Goal: Transaction & Acquisition: Purchase product/service

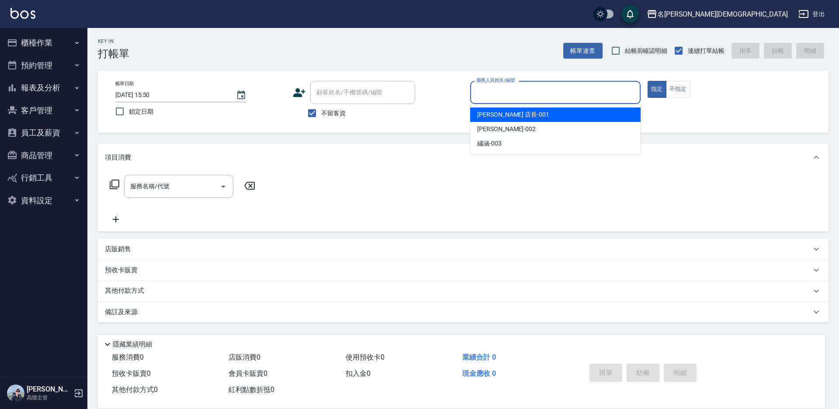
click at [478, 94] on input "服務人員姓名/編號" at bounding box center [555, 92] width 163 height 15
click at [494, 114] on span "[PERSON_NAME] 店長 -001" at bounding box center [513, 114] width 72 height 9
type input "[PERSON_NAME] 店長-001"
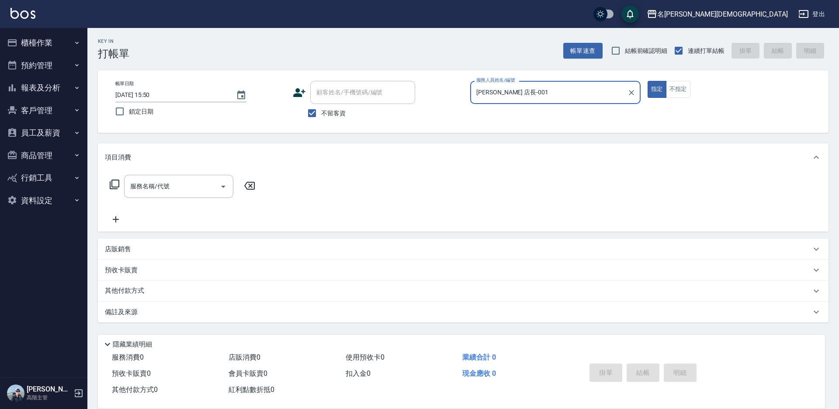
click at [112, 184] on icon at bounding box center [115, 185] width 10 height 10
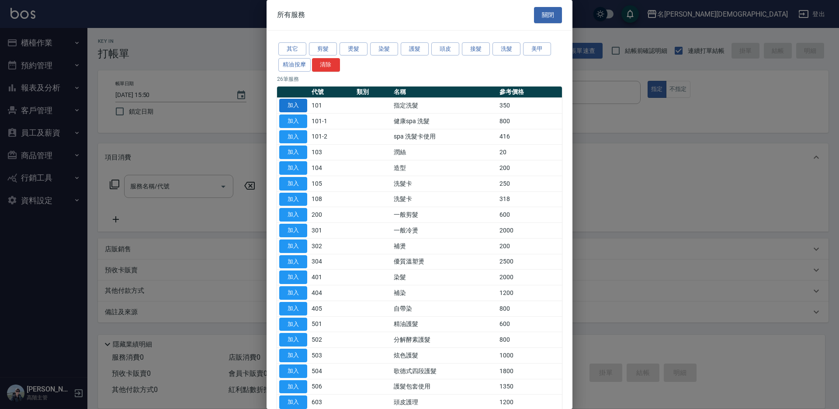
click at [294, 104] on button "加入" at bounding box center [293, 106] width 28 height 14
type input "指定洗髮(101)"
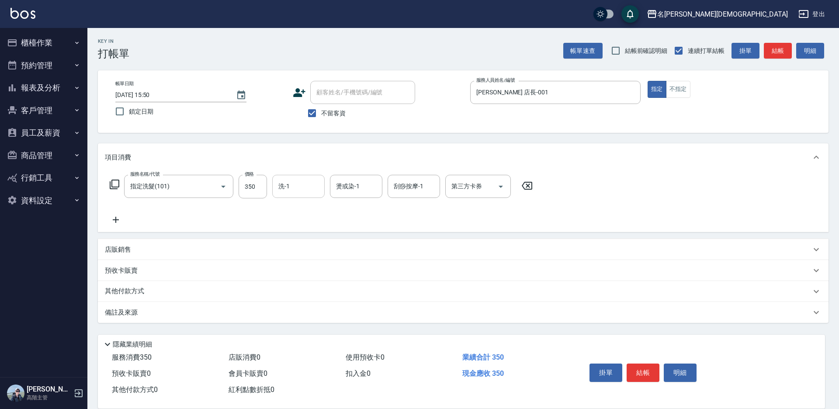
click at [290, 189] on input "洗-1" at bounding box center [298, 186] width 45 height 15
drag, startPoint x: 296, startPoint y: 236, endPoint x: 434, endPoint y: 273, distance: 142.7
click at [298, 242] on span "繡涵 -003" at bounding box center [291, 246] width 24 height 9
type input "繡涵-003"
click at [638, 365] on button "結帳" at bounding box center [643, 373] width 33 height 18
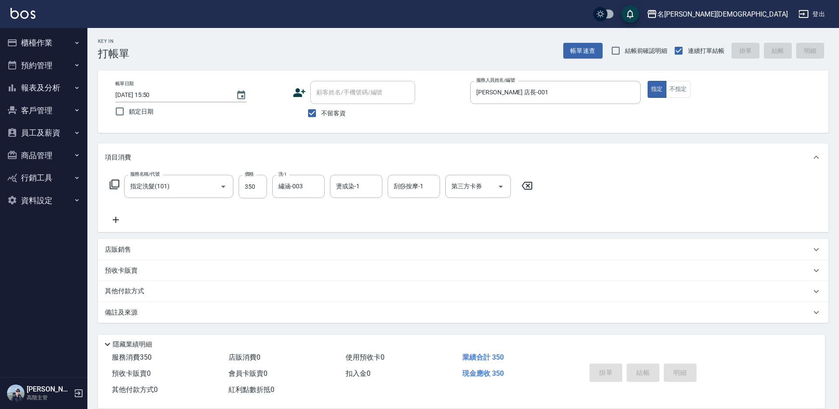
type input "[DATE] 15:51"
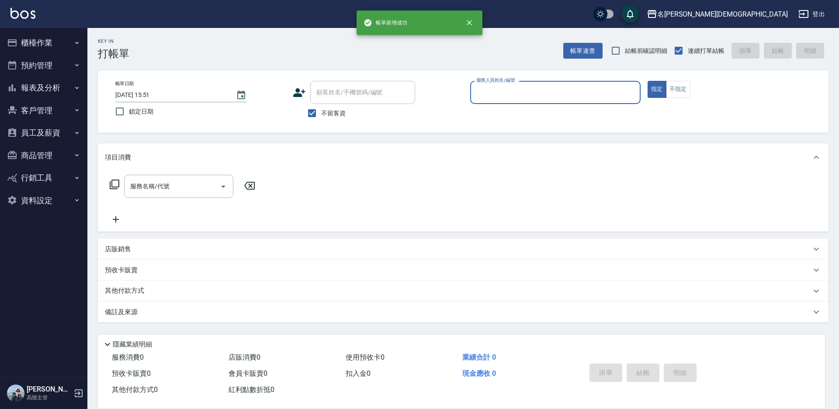
click at [489, 90] on input "服務人員姓名/編號" at bounding box center [555, 92] width 163 height 15
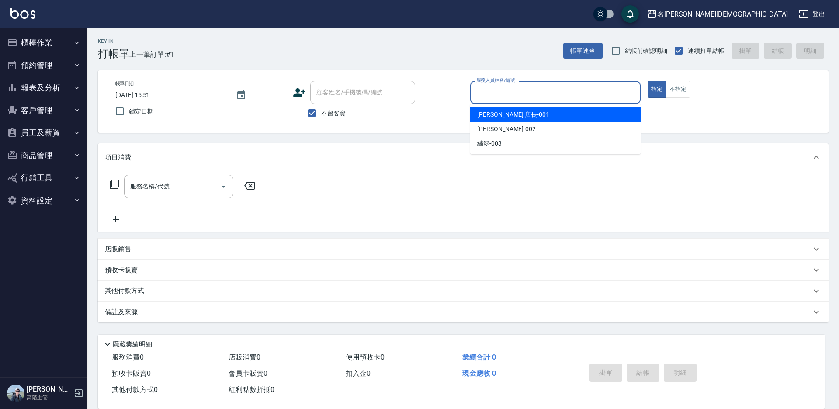
click at [484, 109] on div "[PERSON_NAME] 店長 -001" at bounding box center [555, 114] width 170 height 14
type input "[PERSON_NAME] 店長-001"
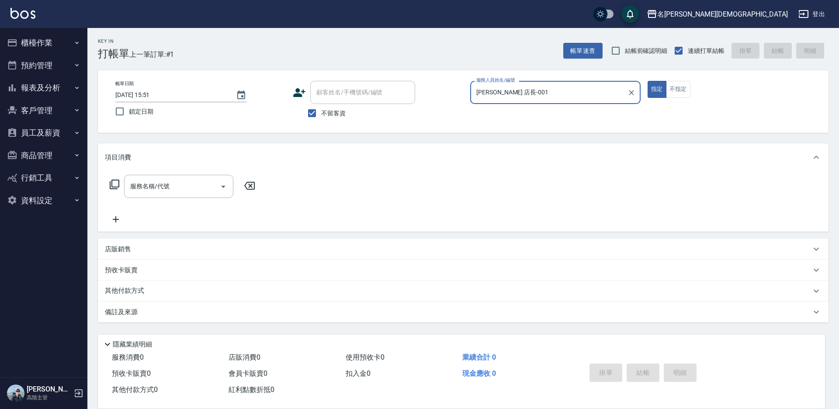
click at [115, 184] on icon at bounding box center [114, 184] width 10 height 10
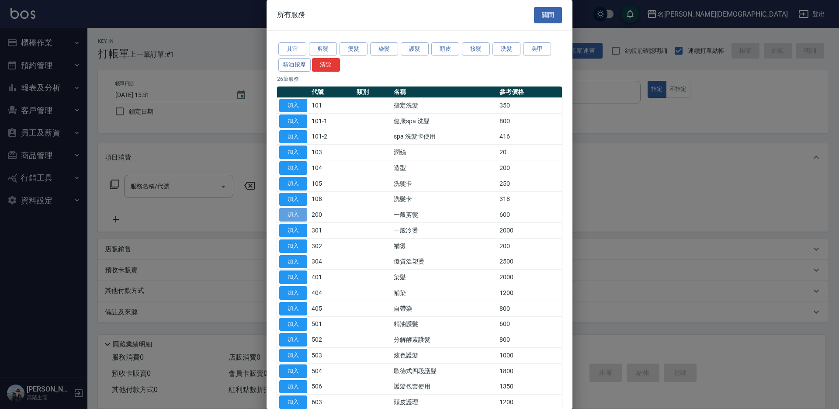
click at [284, 210] on button "加入" at bounding box center [293, 215] width 28 height 14
type input "一般剪髮(200)"
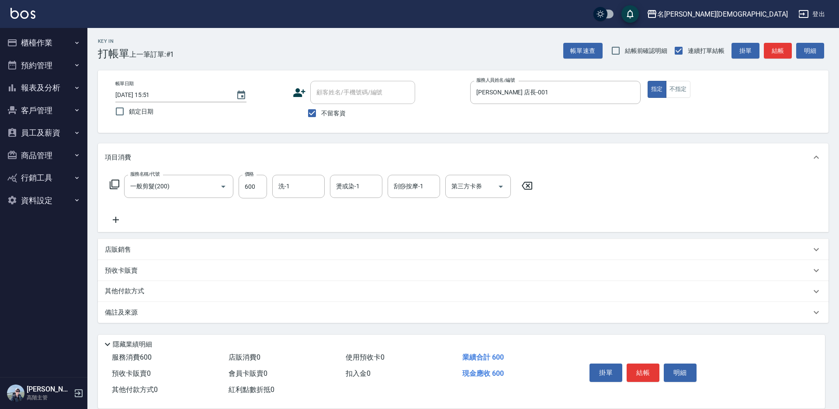
drag, startPoint x: 646, startPoint y: 365, endPoint x: 627, endPoint y: 347, distance: 26.0
click at [645, 365] on button "結帳" at bounding box center [643, 373] width 33 height 18
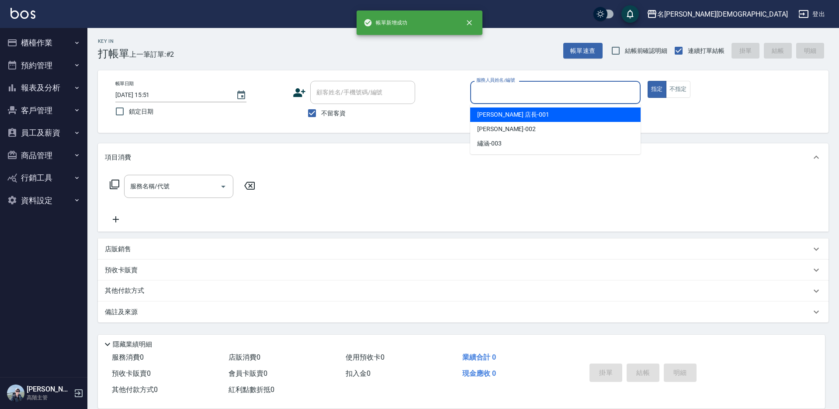
click at [482, 94] on input "服務人員姓名/編號" at bounding box center [555, 92] width 163 height 15
drag, startPoint x: 484, startPoint y: 115, endPoint x: 337, endPoint y: 116, distance: 146.8
click at [480, 116] on span "[PERSON_NAME] 店長 -001" at bounding box center [513, 114] width 72 height 9
type input "[PERSON_NAME] 店長-001"
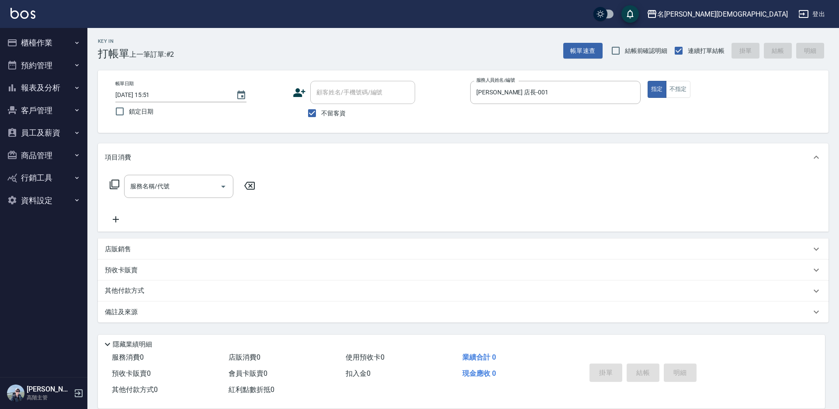
click at [110, 184] on icon at bounding box center [115, 185] width 10 height 10
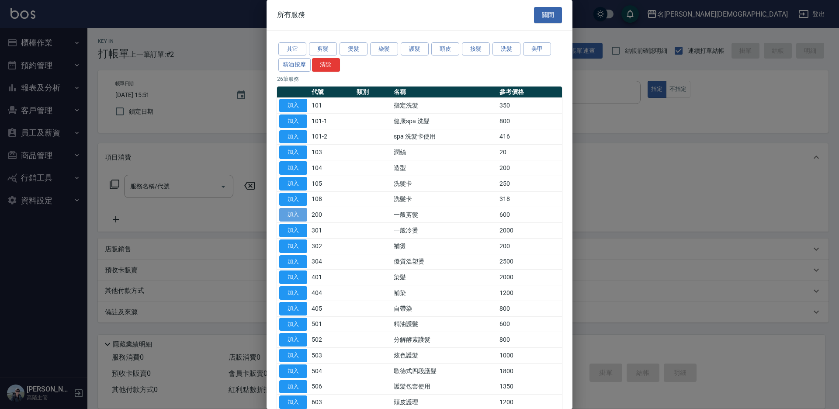
click at [299, 215] on button "加入" at bounding box center [293, 215] width 28 height 14
type input "一般剪髮(200)"
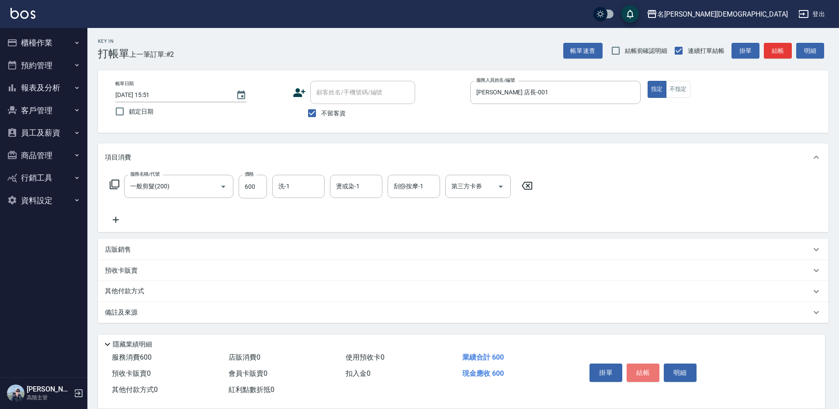
drag, startPoint x: 649, startPoint y: 370, endPoint x: 644, endPoint y: 359, distance: 11.7
click at [649, 369] on button "結帳" at bounding box center [643, 373] width 33 height 18
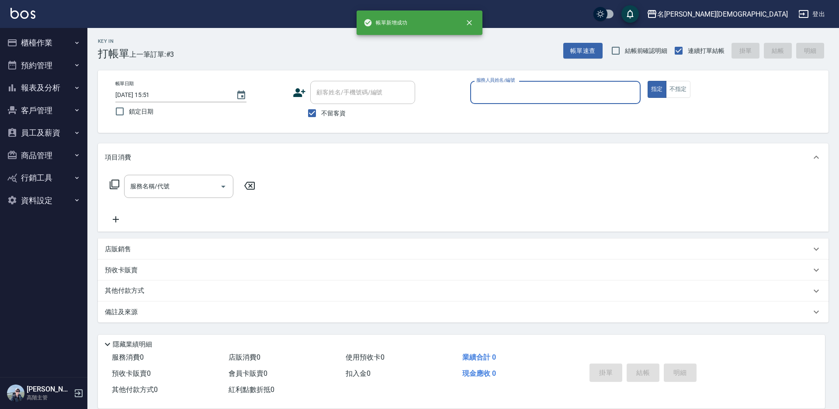
click at [484, 94] on input "服務人員姓名/編號" at bounding box center [555, 92] width 163 height 15
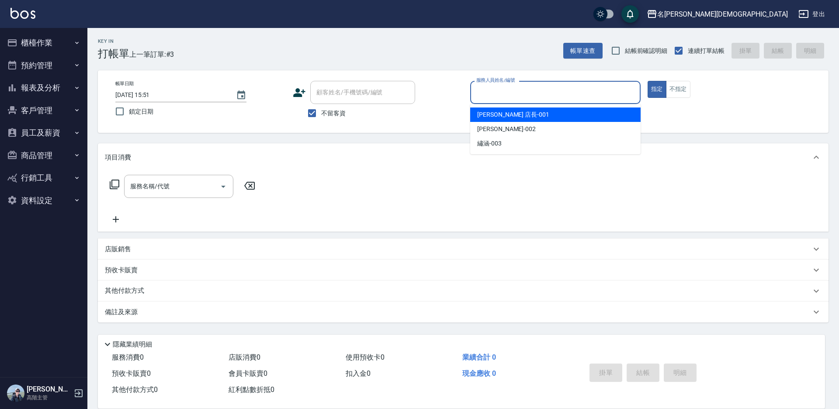
drag, startPoint x: 483, startPoint y: 108, endPoint x: 417, endPoint y: 110, distance: 66.0
click at [483, 109] on div "[PERSON_NAME] 店長 -001" at bounding box center [555, 114] width 170 height 14
type input "[PERSON_NAME] 店長-001"
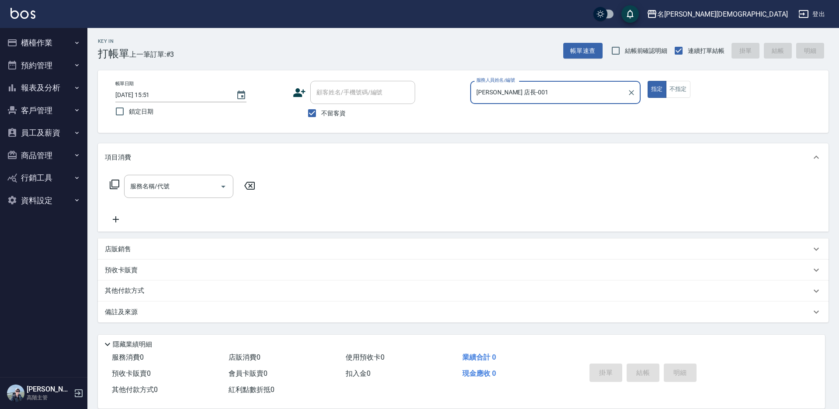
click at [114, 181] on icon at bounding box center [114, 184] width 10 height 10
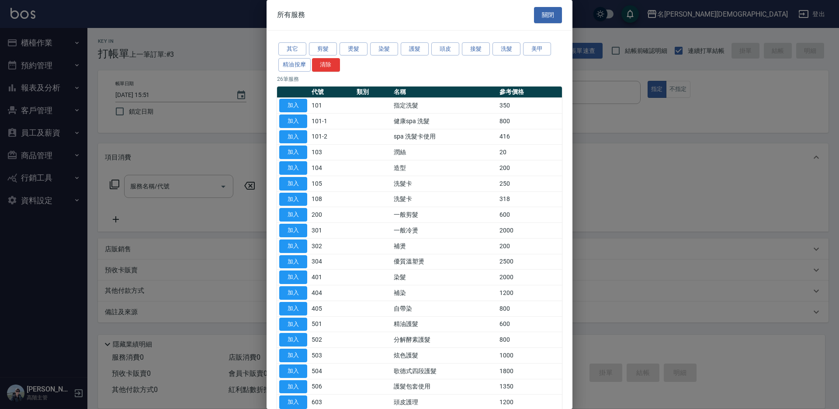
drag, startPoint x: 295, startPoint y: 102, endPoint x: 314, endPoint y: 174, distance: 74.5
click at [295, 102] on button "加入" at bounding box center [293, 106] width 28 height 14
type input "指定洗髮(101)"
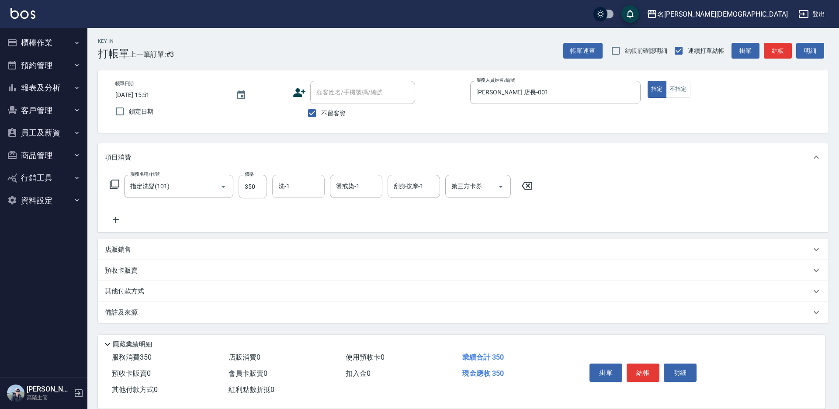
click at [302, 180] on input "洗-1" at bounding box center [298, 186] width 45 height 15
drag, startPoint x: 309, startPoint y: 235, endPoint x: 416, endPoint y: 272, distance: 114.0
click at [309, 239] on div "繡涵 -003" at bounding box center [298, 246] width 52 height 14
type input "繡涵-003"
drag, startPoint x: 636, startPoint y: 372, endPoint x: 637, endPoint y: 362, distance: 10.5
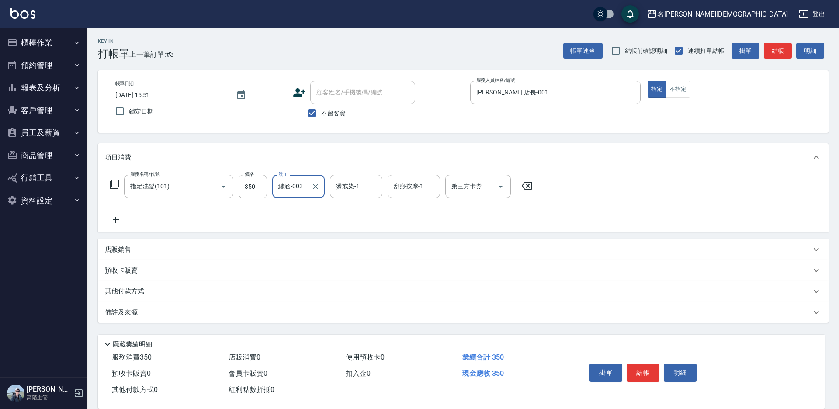
click at [636, 372] on button "結帳" at bounding box center [643, 373] width 33 height 18
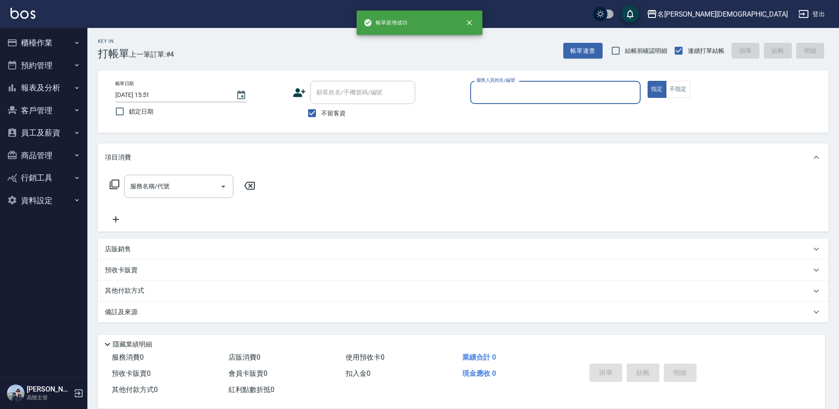
click at [488, 79] on label "服務人員姓名/編號" at bounding box center [495, 80] width 38 height 7
click at [488, 85] on input "服務人員姓名/編號" at bounding box center [555, 92] width 163 height 15
click at [492, 96] on input "服務人員姓名/編號" at bounding box center [555, 92] width 163 height 15
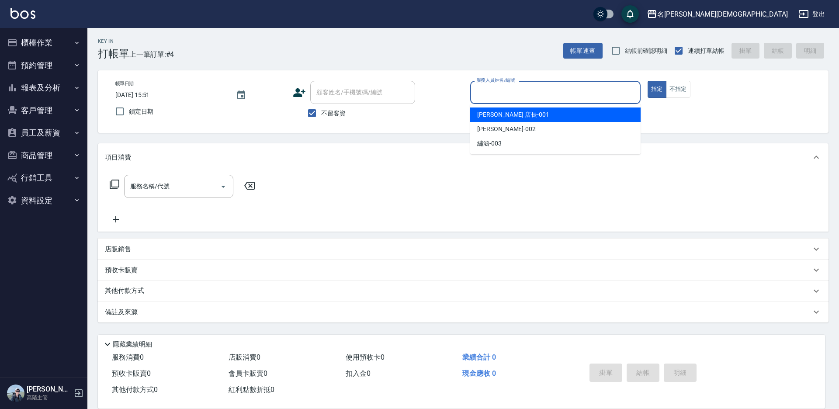
click at [487, 119] on span "[PERSON_NAME] 店長 -001" at bounding box center [513, 114] width 72 height 9
type input "[PERSON_NAME] 店長-001"
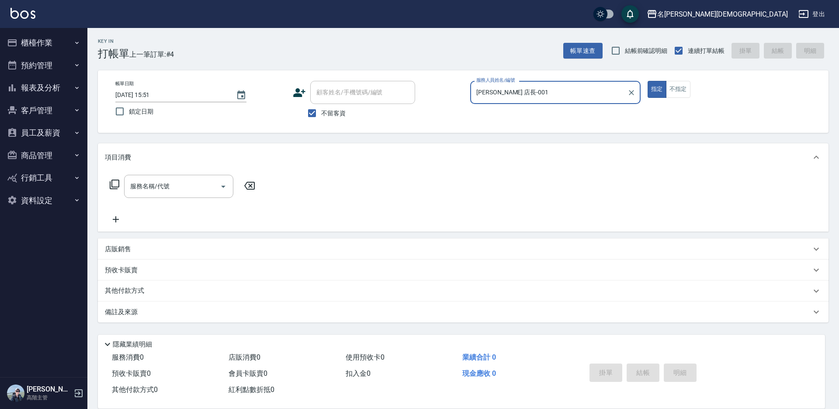
click at [114, 183] on icon at bounding box center [114, 184] width 10 height 10
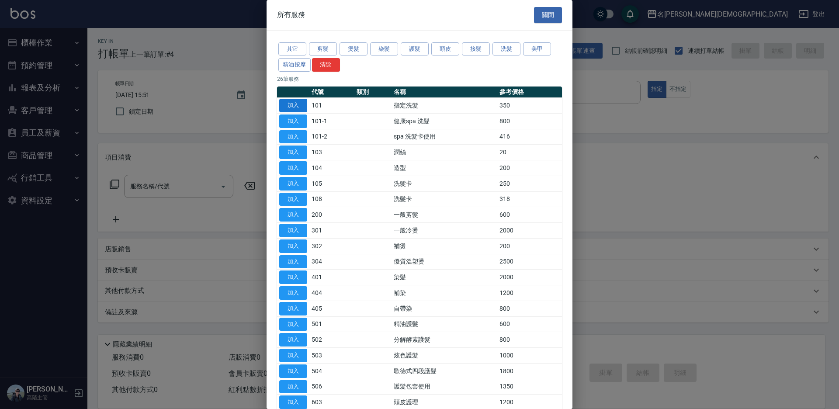
drag, startPoint x: 288, startPoint y: 107, endPoint x: 304, endPoint y: 147, distance: 43.3
click at [288, 106] on button "加入" at bounding box center [293, 106] width 28 height 14
type input "指定洗髮(101)"
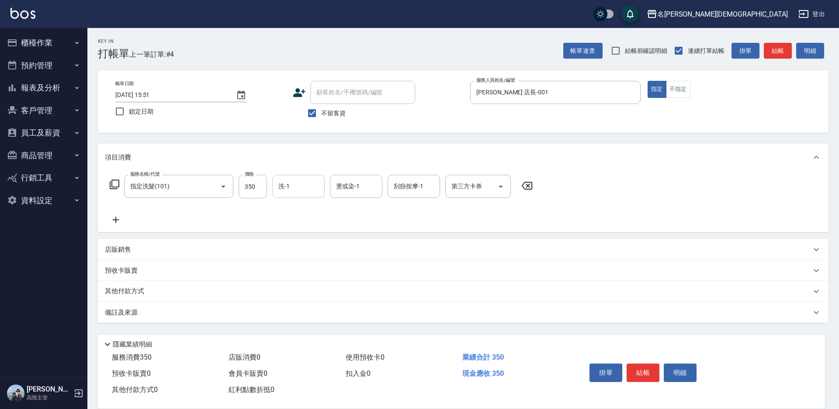
drag, startPoint x: 289, startPoint y: 177, endPoint x: 281, endPoint y: 195, distance: 20.1
click at [281, 195] on div "洗-1" at bounding box center [298, 186] width 52 height 23
click at [304, 239] on div "繡涵 -003" at bounding box center [298, 246] width 52 height 14
type input "繡涵-003"
click at [641, 368] on button "結帳" at bounding box center [643, 373] width 33 height 18
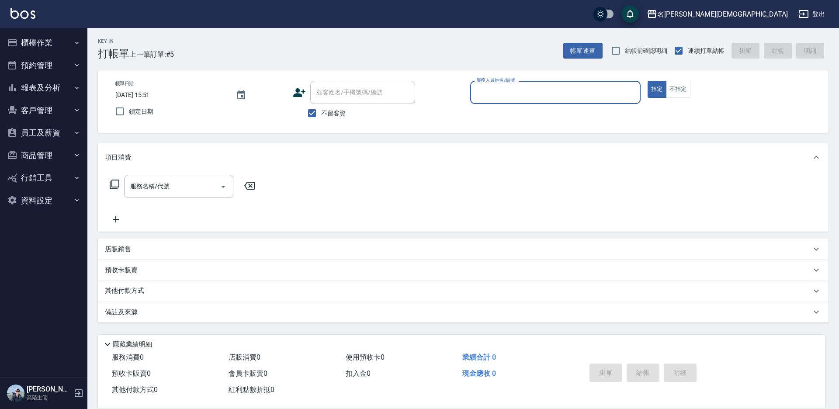
click at [513, 90] on input "服務人員姓名/編號" at bounding box center [555, 92] width 163 height 15
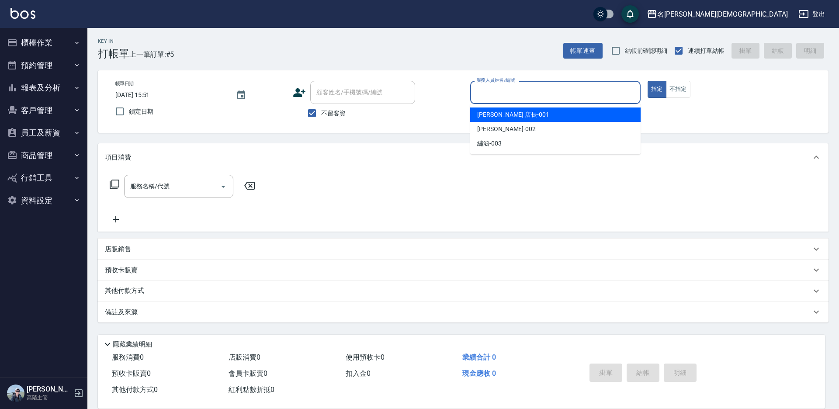
drag, startPoint x: 478, startPoint y: 117, endPoint x: 492, endPoint y: 111, distance: 15.0
click at [479, 117] on span "[PERSON_NAME] 店長 -001" at bounding box center [513, 114] width 72 height 9
type input "[PERSON_NAME] 店長-001"
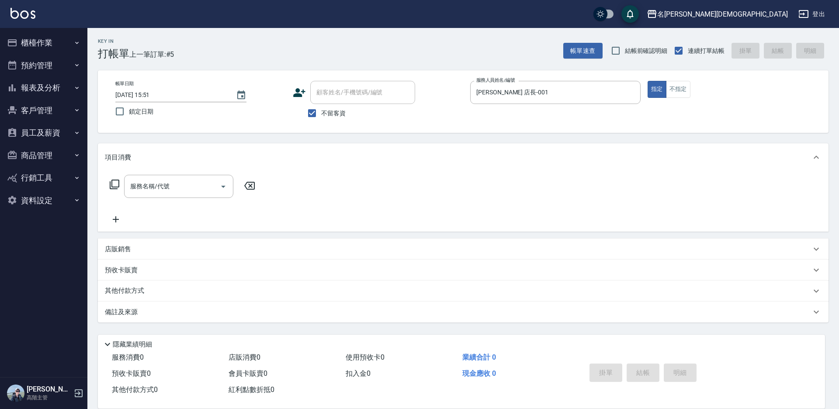
click at [117, 184] on icon at bounding box center [114, 184] width 10 height 10
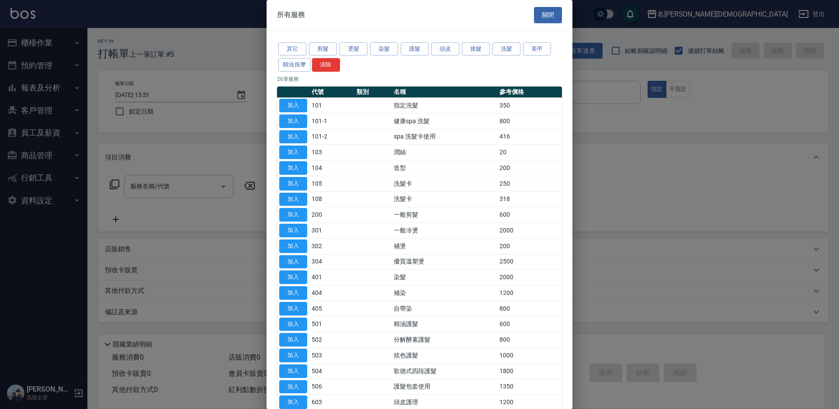
click at [296, 275] on button "加入" at bounding box center [293, 277] width 28 height 14
type input "染髮(401)"
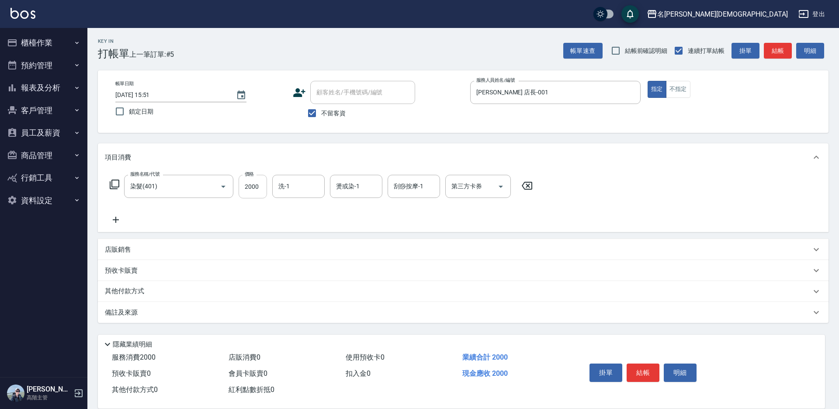
click at [258, 190] on input "2000" at bounding box center [253, 187] width 28 height 24
type input "2300"
click at [296, 186] on input "洗-1" at bounding box center [298, 186] width 45 height 15
click at [113, 184] on icon at bounding box center [114, 184] width 10 height 10
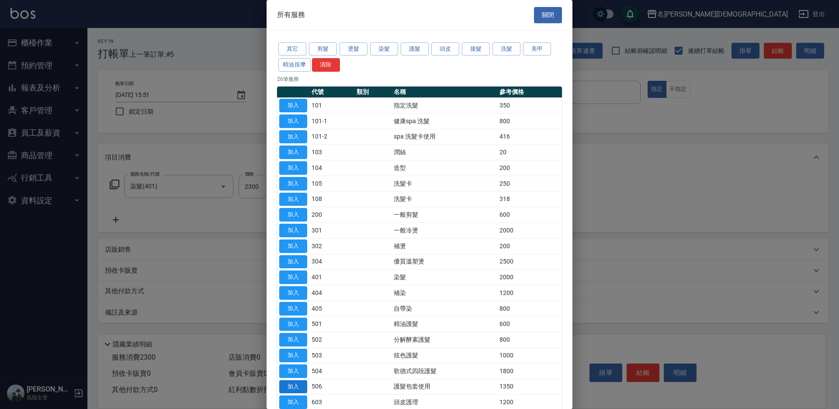
click at [290, 384] on button "加入" at bounding box center [293, 387] width 28 height 14
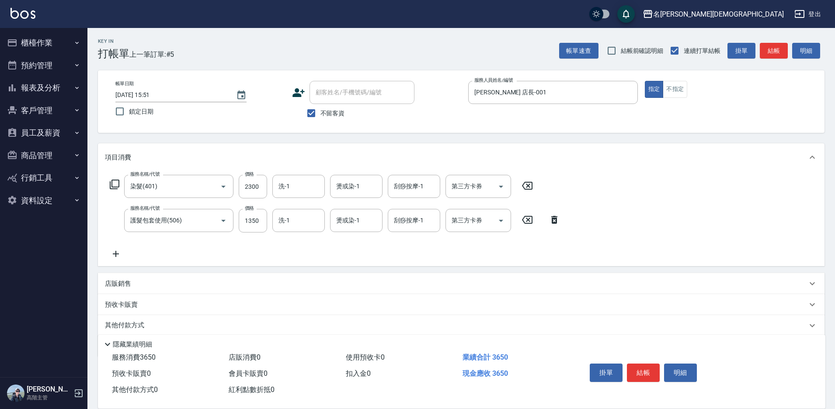
click at [112, 180] on icon at bounding box center [115, 185] width 10 height 10
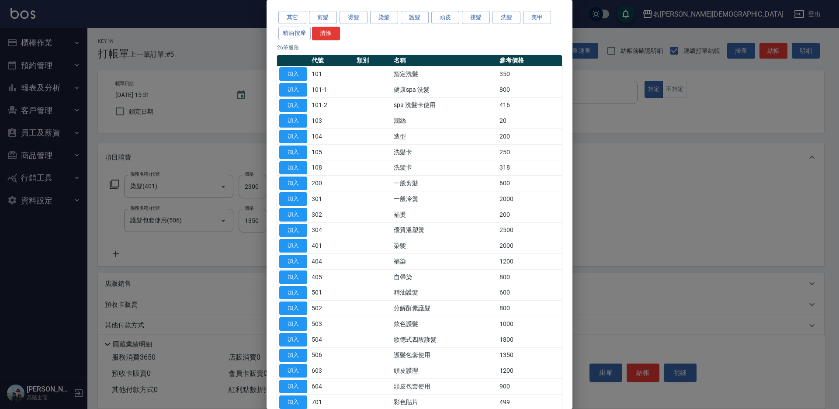
scroll to position [44, 0]
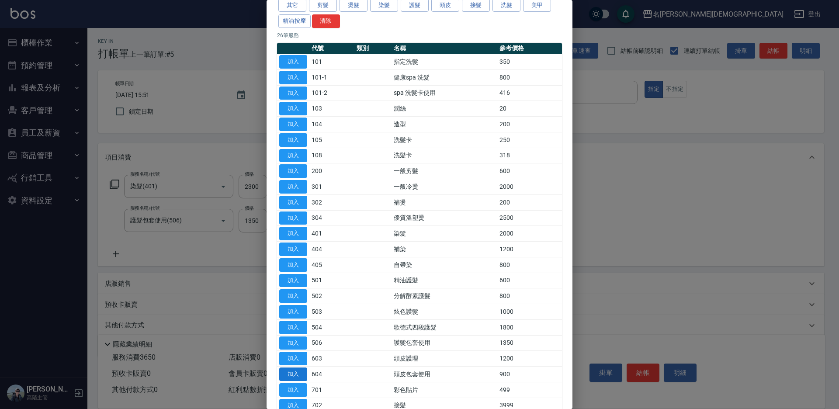
click at [302, 375] on button "加入" at bounding box center [293, 375] width 28 height 14
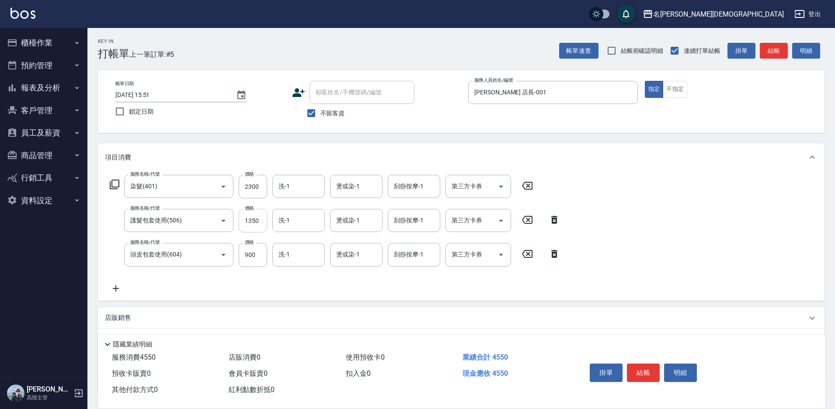
click at [250, 227] on input "1350" at bounding box center [253, 221] width 28 height 24
click at [252, 222] on input "1350" at bounding box center [253, 221] width 28 height 24
type input "750"
click at [468, 220] on div "第三方卡券 第三方卡券" at bounding box center [478, 220] width 66 height 23
click at [467, 260] on span "舊有卡券" at bounding box center [478, 257] width 66 height 14
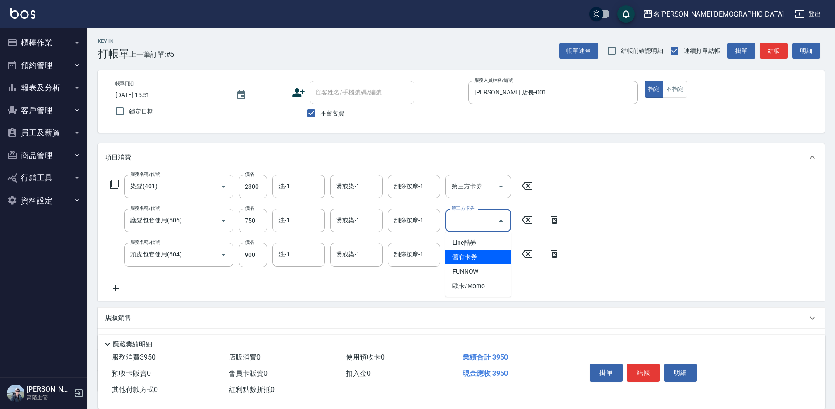
type input "舊有卡券"
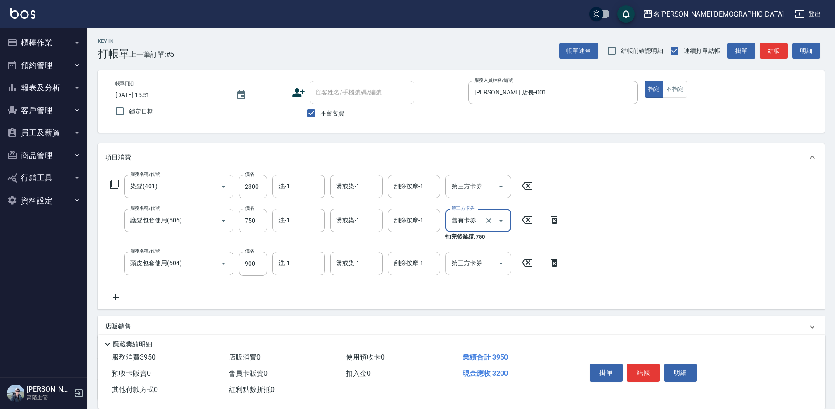
click at [461, 268] on input "第三方卡券" at bounding box center [471, 263] width 45 height 15
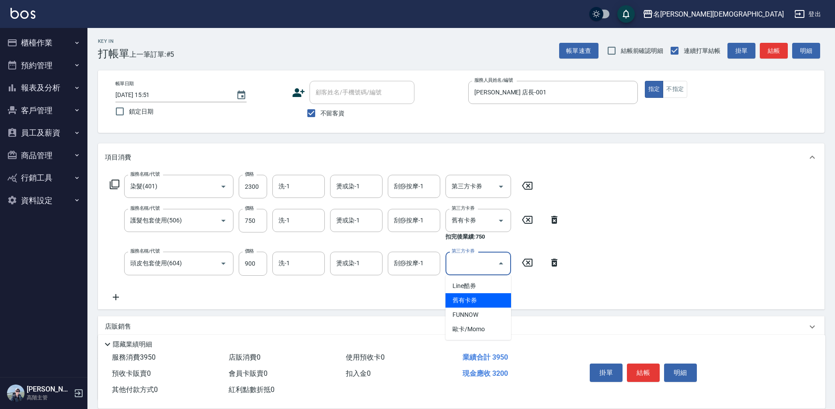
click at [467, 301] on span "舊有卡券" at bounding box center [478, 300] width 66 height 14
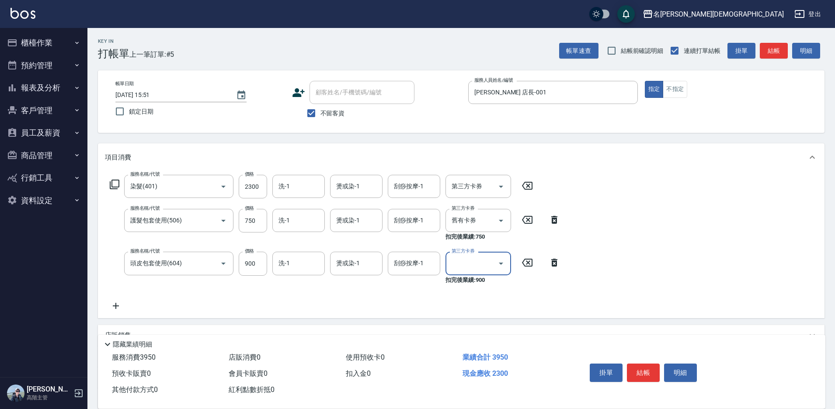
type input "舊有卡券"
click at [641, 364] on button "結帳" at bounding box center [643, 373] width 33 height 18
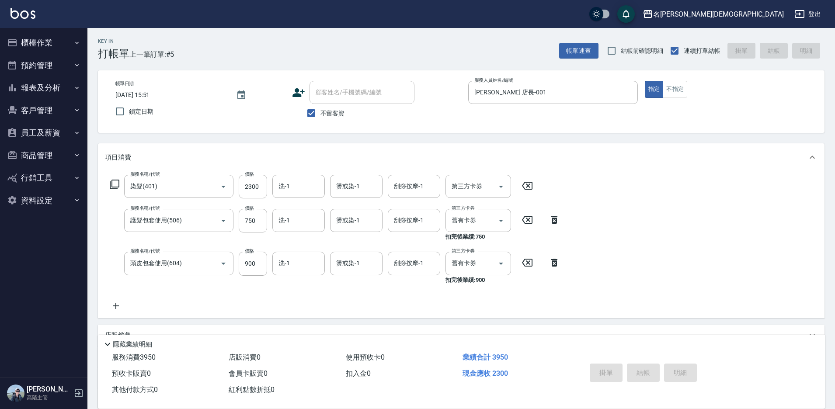
type input "[DATE] 16:14"
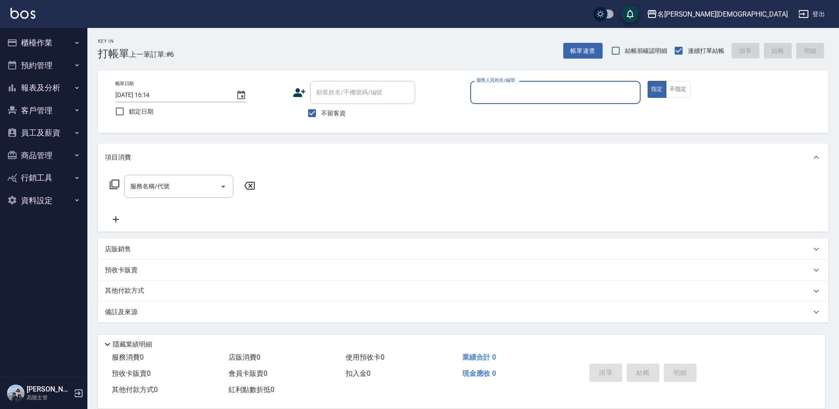
click at [501, 94] on input "服務人員姓名/編號" at bounding box center [555, 92] width 163 height 15
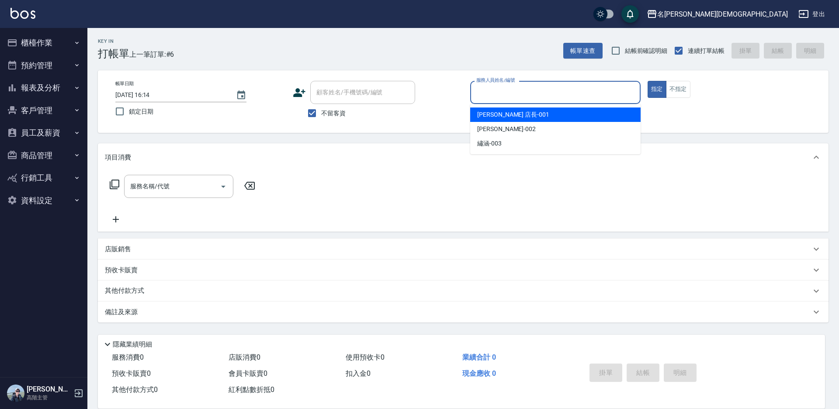
click at [499, 116] on span "[PERSON_NAME] 店長 -001" at bounding box center [513, 114] width 72 height 9
type input "[PERSON_NAME] 店長-001"
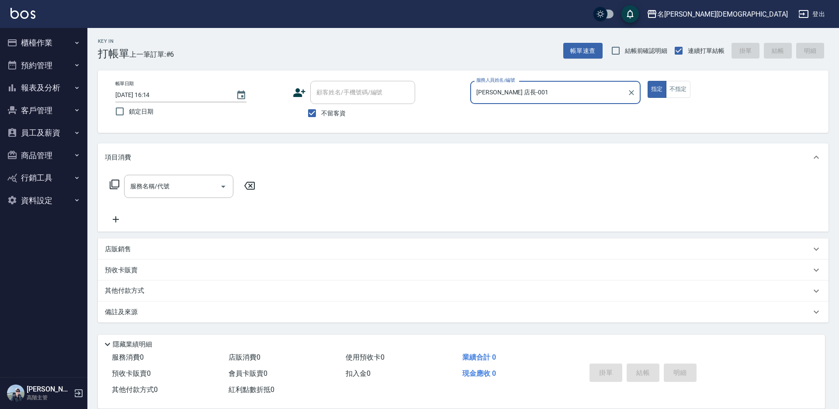
click at [114, 183] on icon at bounding box center [114, 184] width 10 height 10
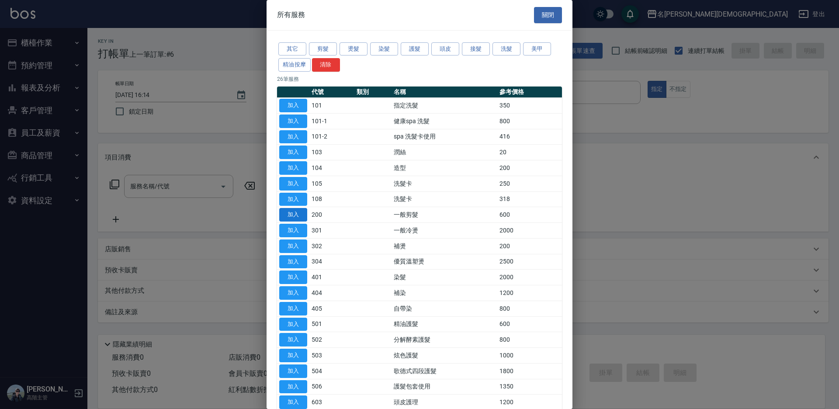
click at [296, 215] on button "加入" at bounding box center [293, 215] width 28 height 14
type input "一般剪髮(200)"
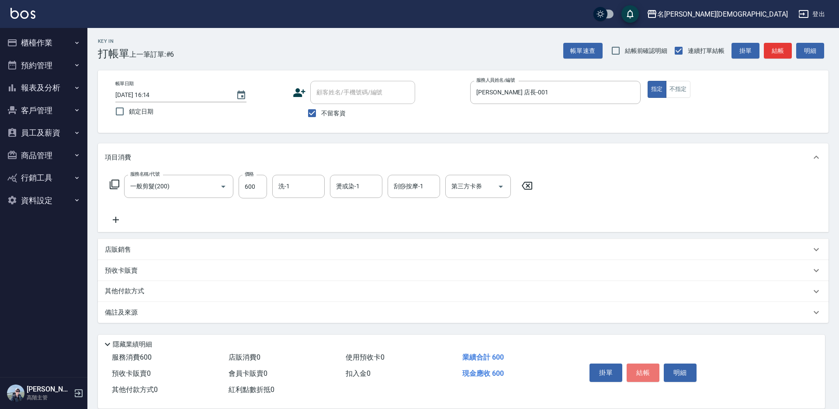
drag, startPoint x: 638, startPoint y: 371, endPoint x: 587, endPoint y: 357, distance: 53.2
click at [638, 370] on button "結帳" at bounding box center [643, 373] width 33 height 18
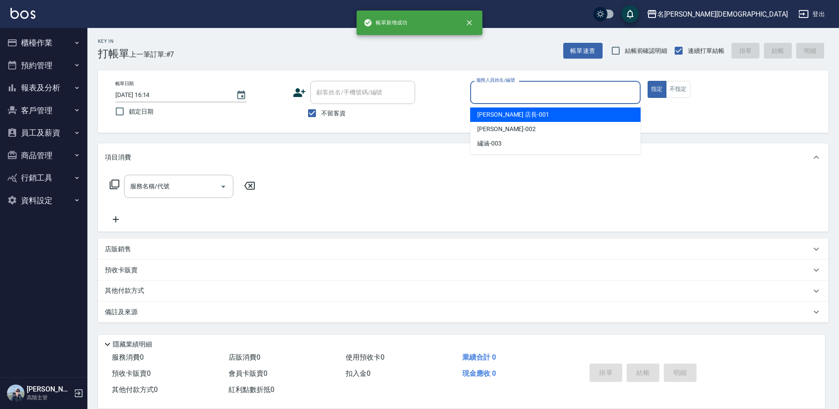
click at [482, 91] on input "服務人員姓名/編號" at bounding box center [555, 92] width 163 height 15
drag, startPoint x: 486, startPoint y: 113, endPoint x: 479, endPoint y: 109, distance: 7.8
click at [486, 112] on span "[PERSON_NAME] 店長 -001" at bounding box center [513, 114] width 72 height 9
type input "[PERSON_NAME] 店長-001"
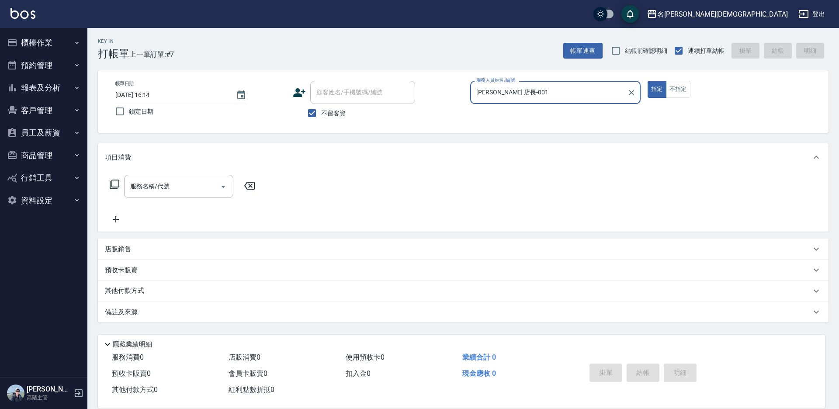
click at [114, 185] on icon at bounding box center [114, 184] width 10 height 10
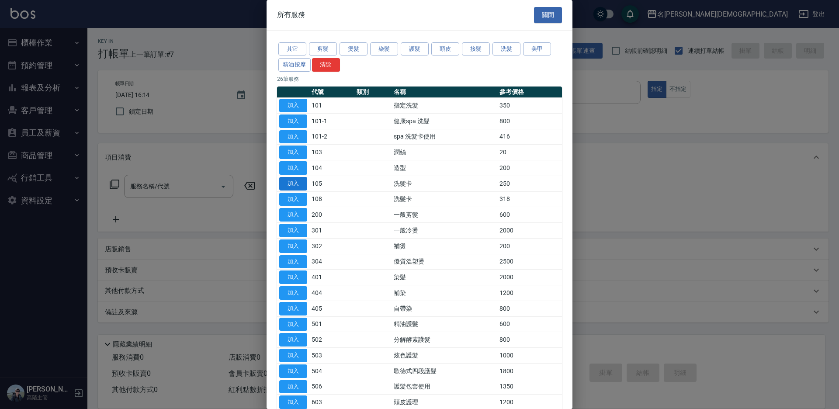
click at [298, 182] on button "加入" at bounding box center [293, 184] width 28 height 14
type input "洗髮卡(105)"
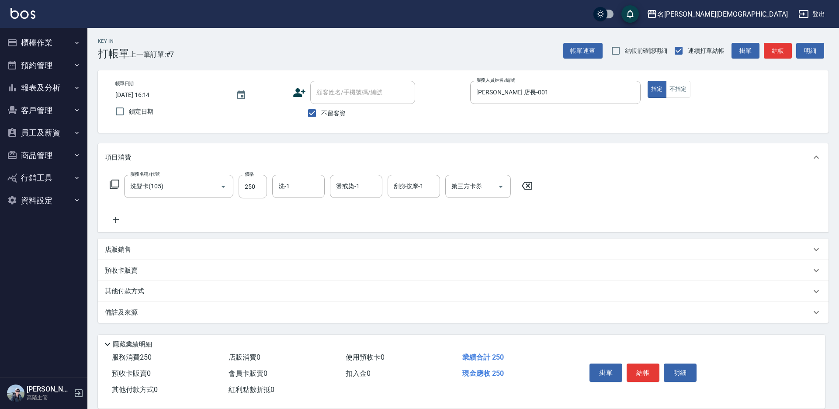
click at [298, 182] on input "洗-1" at bounding box center [298, 186] width 45 height 15
drag, startPoint x: 296, startPoint y: 237, endPoint x: 333, endPoint y: 225, distance: 38.3
click at [297, 242] on span "繡涵 -003" at bounding box center [291, 246] width 24 height 9
type input "繡涵-003"
click at [456, 195] on div "第三方卡券" at bounding box center [478, 186] width 66 height 23
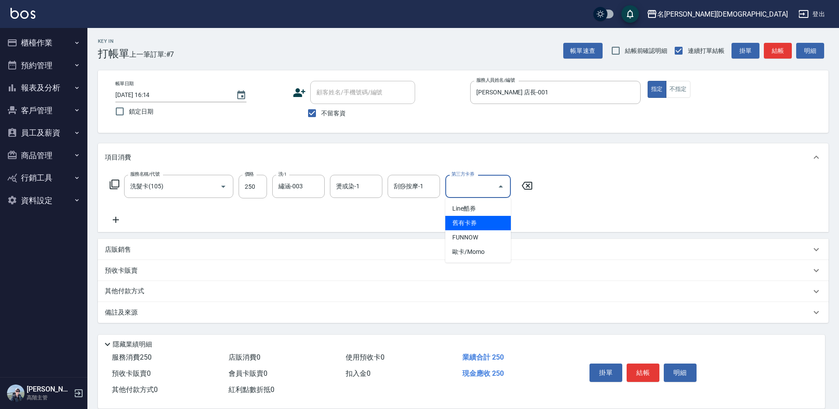
click at [458, 218] on span "舊有卡券" at bounding box center [478, 223] width 66 height 14
type input "舊有卡券"
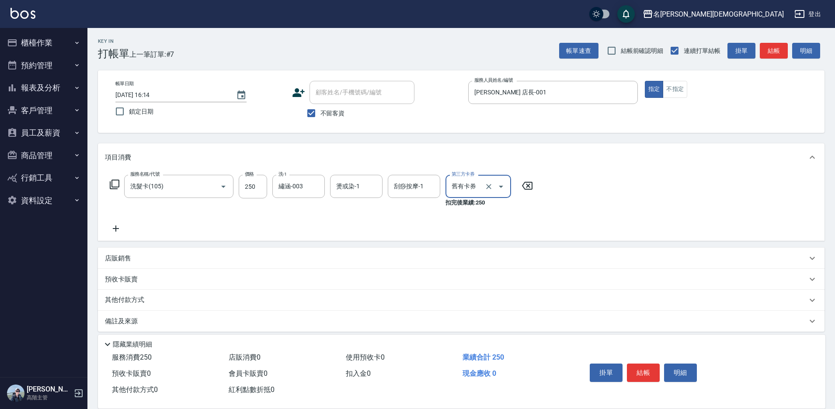
click at [638, 366] on button "結帳" at bounding box center [643, 373] width 33 height 18
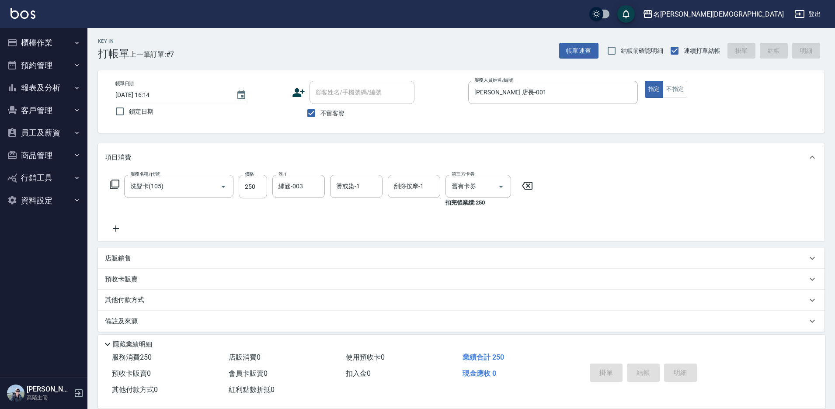
type input "[DATE] 16:15"
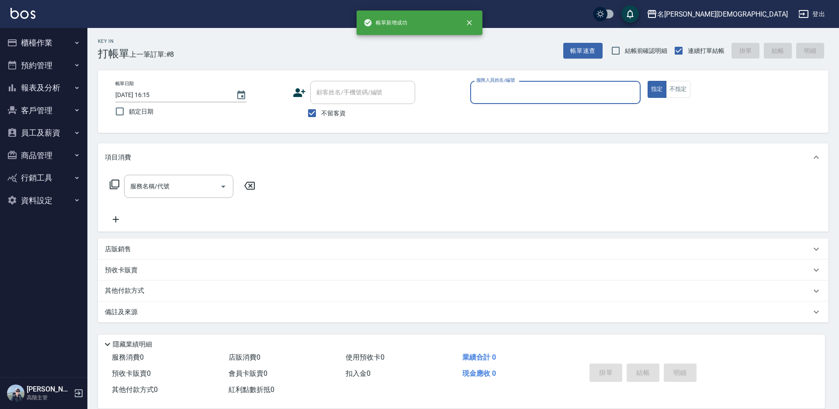
click at [491, 95] on input "服務人員姓名/編號" at bounding box center [555, 92] width 163 height 15
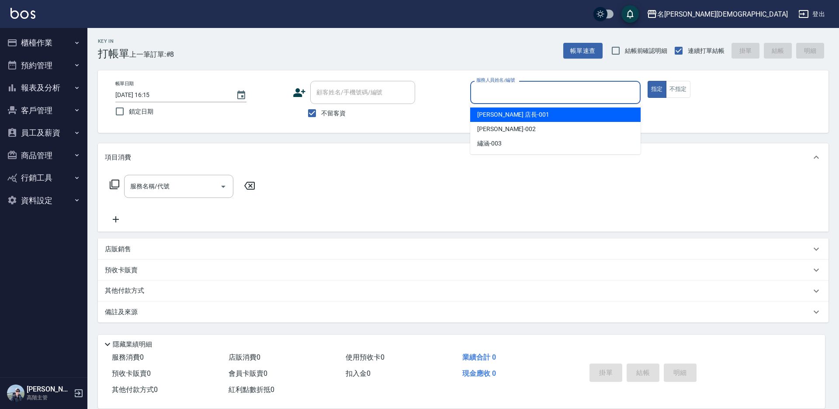
drag, startPoint x: 489, startPoint y: 116, endPoint x: 456, endPoint y: 106, distance: 33.7
click at [488, 117] on span "[PERSON_NAME] 店長 -001" at bounding box center [513, 114] width 72 height 9
type input "[PERSON_NAME] 店長-001"
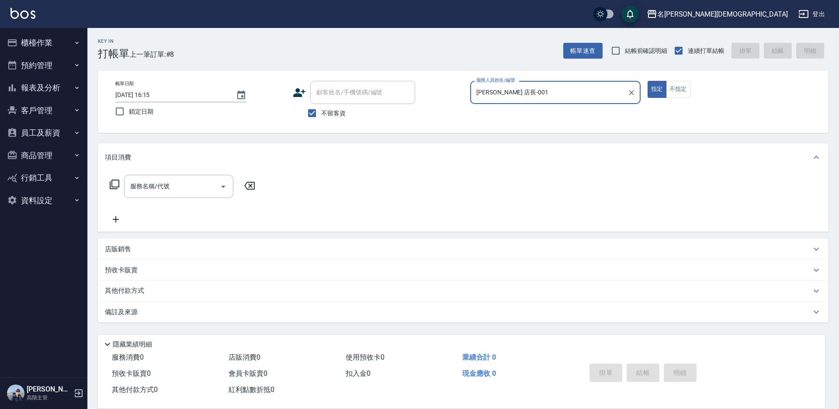
click at [115, 185] on icon at bounding box center [114, 184] width 10 height 10
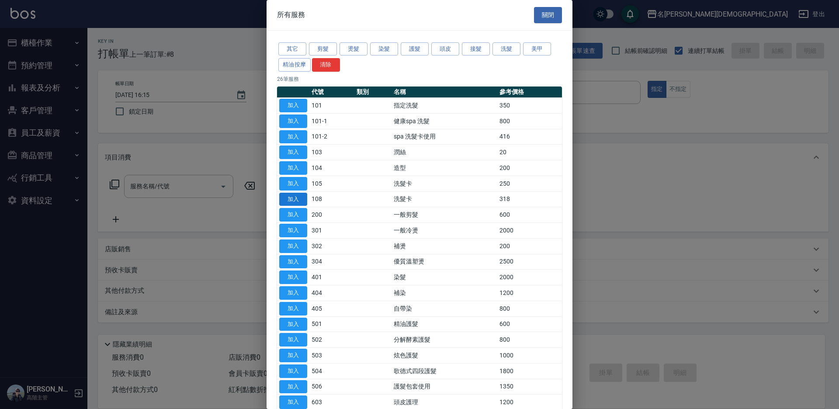
click at [295, 195] on button "加入" at bounding box center [293, 200] width 28 height 14
type input "洗髮卡(108)"
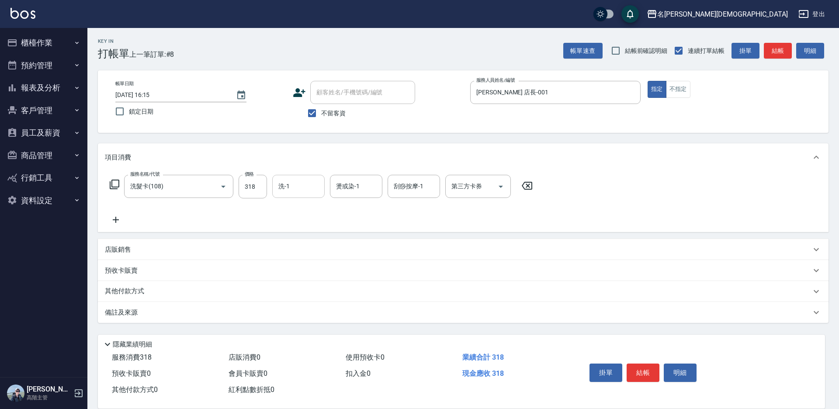
click at [295, 187] on input "洗-1" at bounding box center [298, 186] width 45 height 15
click at [296, 242] on span "繡涵 -003" at bounding box center [291, 246] width 24 height 9
type input "繡涵-003"
click at [460, 191] on input "第三方卡券" at bounding box center [471, 186] width 45 height 15
click at [461, 229] on span "舊有卡券" at bounding box center [478, 223] width 66 height 14
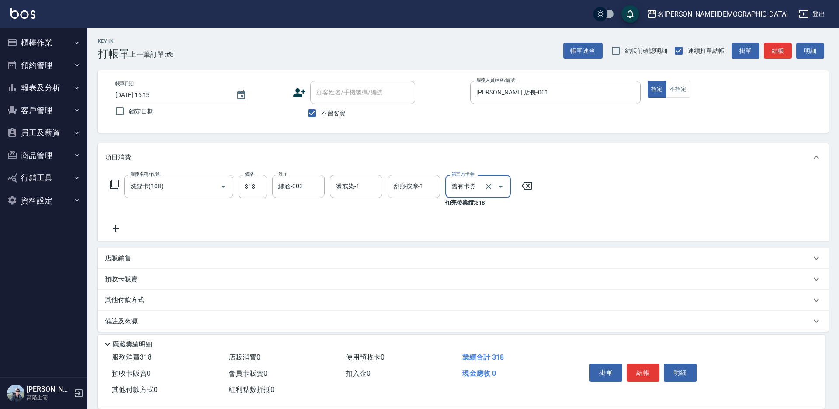
type input "舊有卡券"
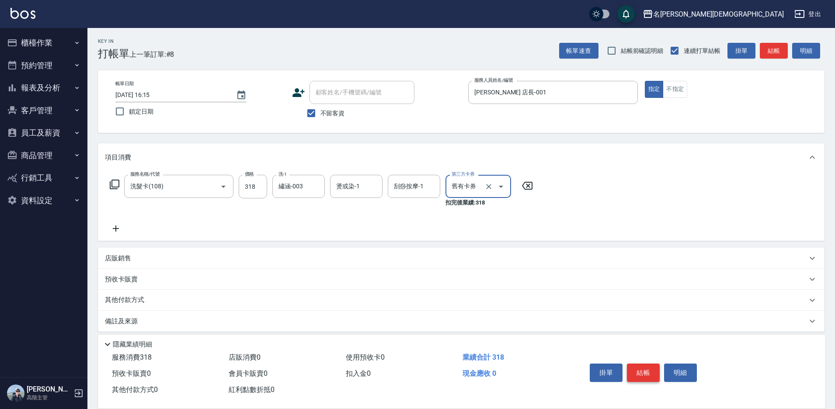
click at [641, 371] on button "結帳" at bounding box center [643, 373] width 33 height 18
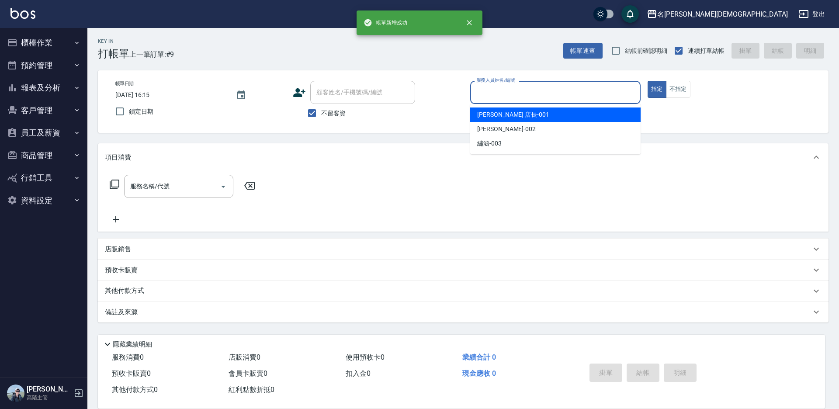
drag, startPoint x: 492, startPoint y: 89, endPoint x: 492, endPoint y: 96, distance: 7.4
click at [492, 90] on input "服務人員姓名/編號" at bounding box center [555, 92] width 163 height 15
click at [491, 117] on span "[PERSON_NAME] 店長 -001" at bounding box center [513, 114] width 72 height 9
type input "[PERSON_NAME] 店長-001"
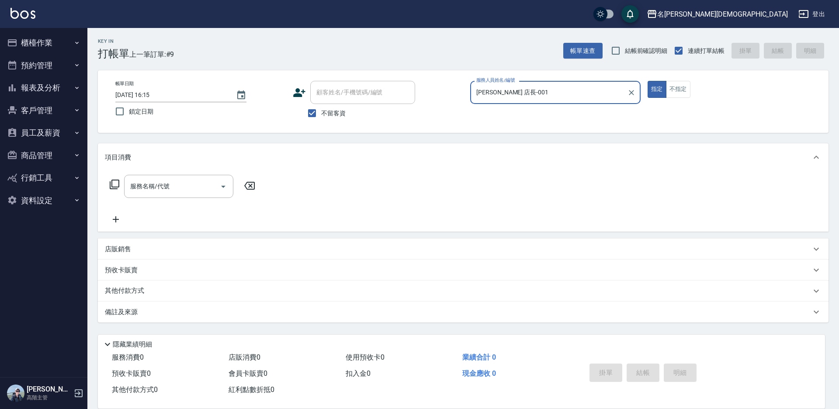
click at [115, 182] on icon at bounding box center [114, 184] width 10 height 10
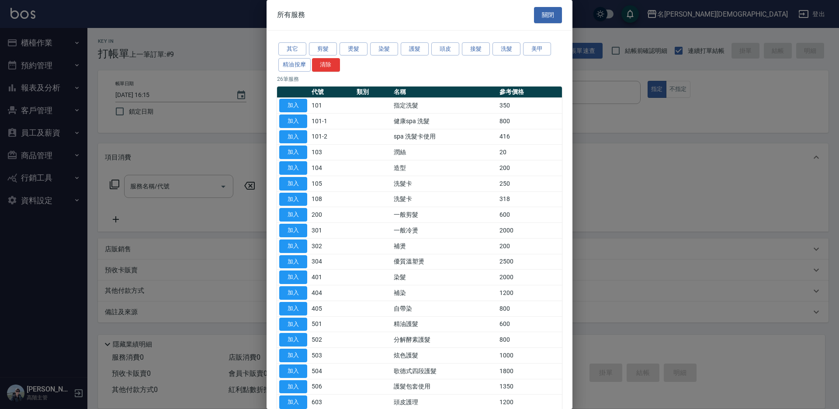
drag, startPoint x: 292, startPoint y: 104, endPoint x: 283, endPoint y: 157, distance: 54.5
click at [292, 103] on button "加入" at bounding box center [293, 106] width 28 height 14
type input "指定洗髮(101)"
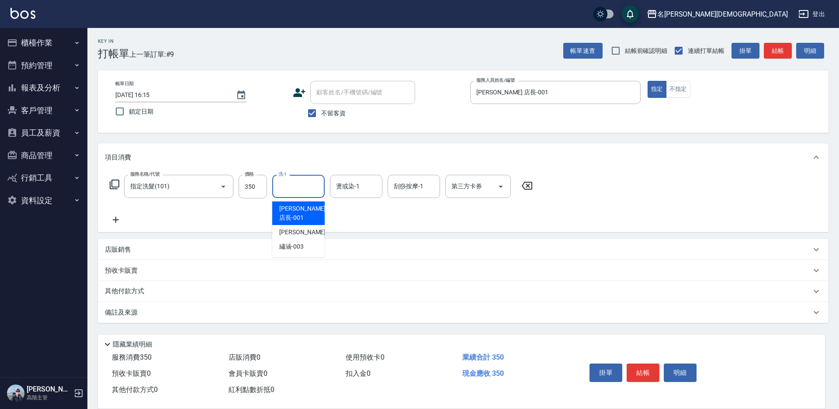
drag, startPoint x: 283, startPoint y: 188, endPoint x: 289, endPoint y: 204, distance: 16.9
click at [285, 190] on input "洗-1" at bounding box center [298, 186] width 45 height 15
click at [291, 242] on span "繡涵 -003" at bounding box center [291, 246] width 24 height 9
type input "繡涵-003"
drag, startPoint x: 631, startPoint y: 368, endPoint x: 627, endPoint y: 363, distance: 6.2
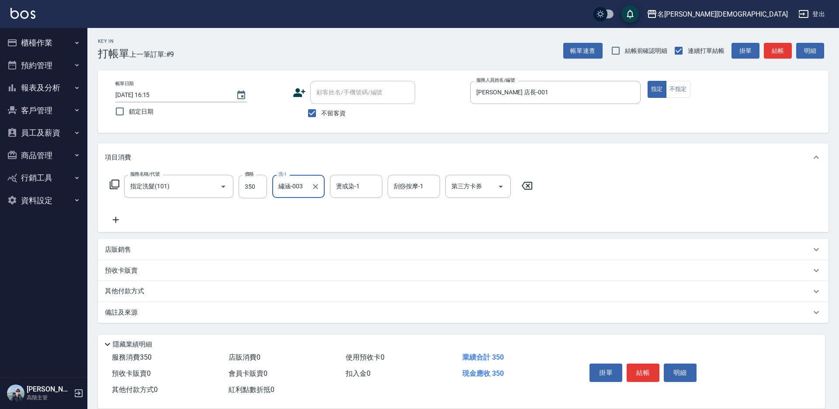
click at [632, 367] on button "結帳" at bounding box center [643, 373] width 33 height 18
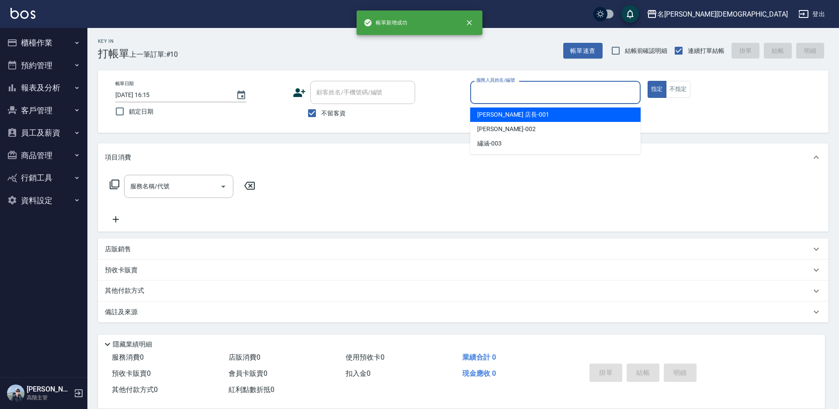
click at [491, 93] on input "服務人員姓名/編號" at bounding box center [555, 92] width 163 height 15
click at [481, 117] on span "[PERSON_NAME] 店長 -001" at bounding box center [513, 114] width 72 height 9
type input "[PERSON_NAME] 店長-001"
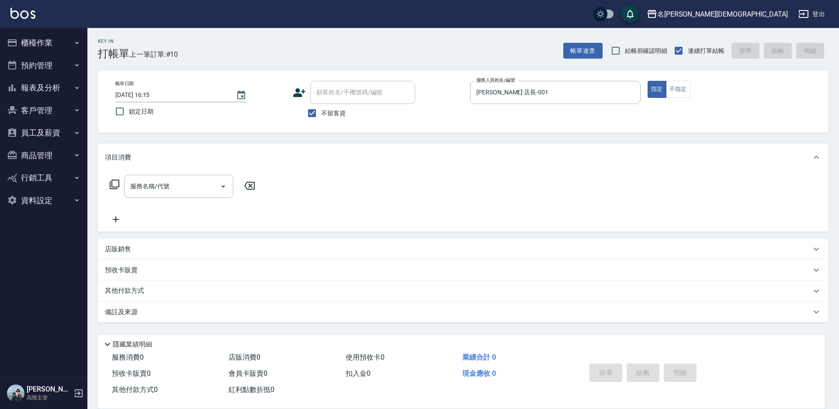
click at [114, 186] on icon at bounding box center [114, 184] width 10 height 10
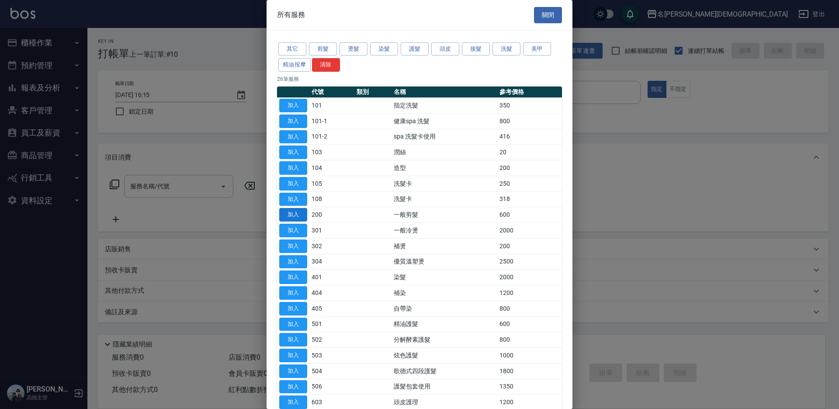
click at [295, 213] on button "加入" at bounding box center [293, 215] width 28 height 14
type input "一般剪髮(200)"
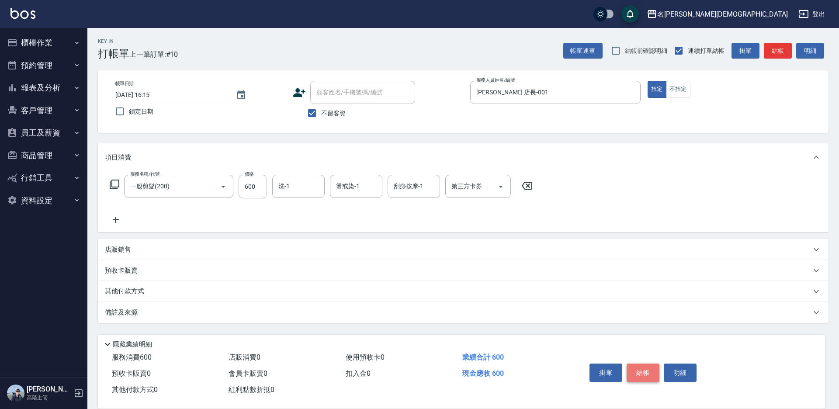
click at [645, 373] on button "結帳" at bounding box center [643, 373] width 33 height 18
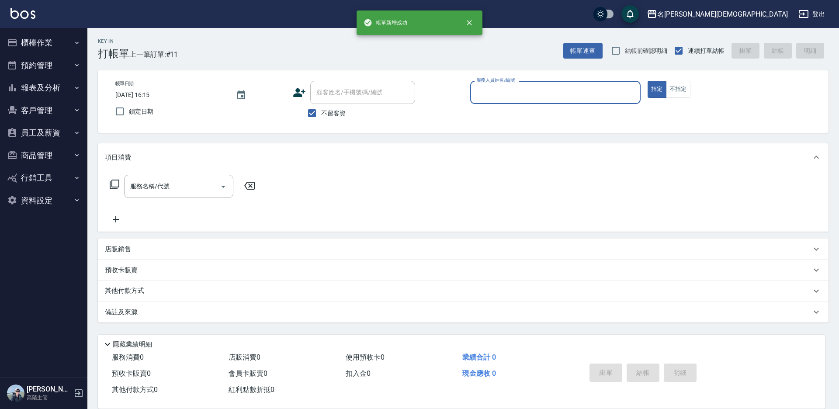
click at [489, 92] on input "服務人員姓名/編號" at bounding box center [555, 92] width 163 height 15
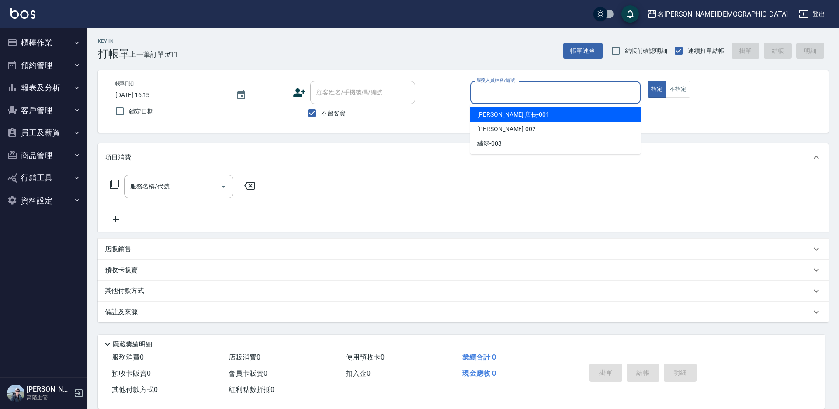
drag, startPoint x: 484, startPoint y: 114, endPoint x: 470, endPoint y: 105, distance: 16.5
click at [484, 114] on span "[PERSON_NAME] 店長 -001" at bounding box center [513, 114] width 72 height 9
type input "[PERSON_NAME] 店長-001"
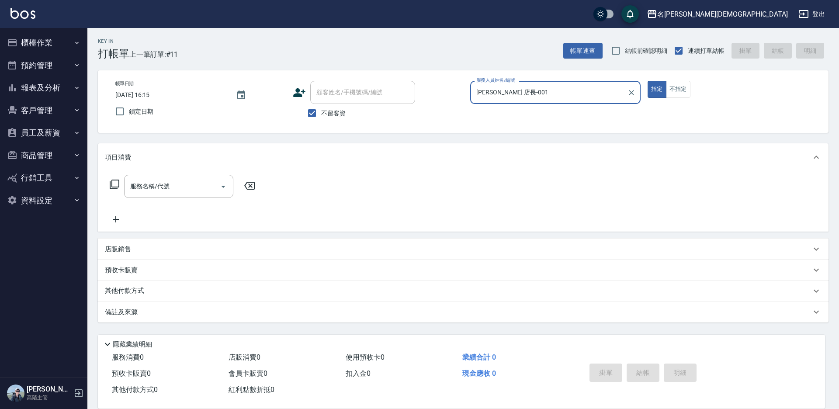
click at [115, 184] on icon at bounding box center [114, 184] width 10 height 10
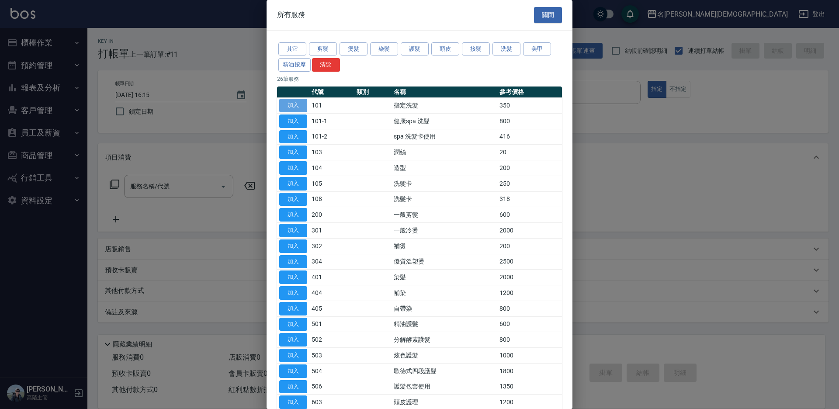
click at [294, 103] on button "加入" at bounding box center [293, 106] width 28 height 14
type input "指定洗髮(101)"
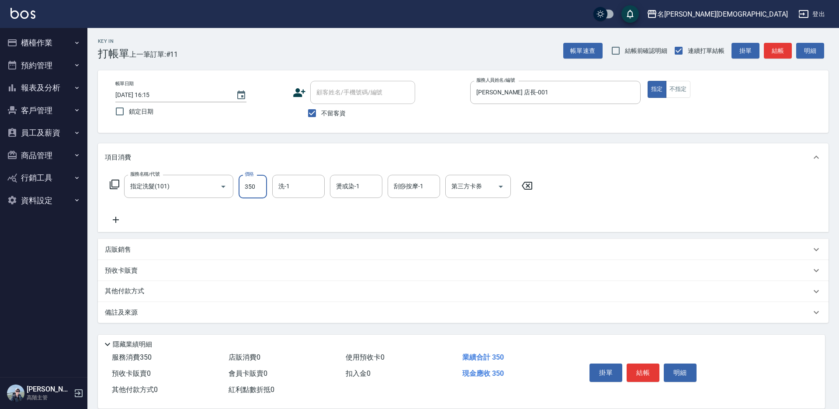
click at [254, 190] on input "350" at bounding box center [253, 187] width 28 height 24
type input "400"
click at [296, 183] on input "洗-1" at bounding box center [298, 186] width 45 height 15
drag, startPoint x: 305, startPoint y: 238, endPoint x: 330, endPoint y: 236, distance: 25.4
click at [305, 239] on div "繡涵 -003" at bounding box center [298, 246] width 52 height 14
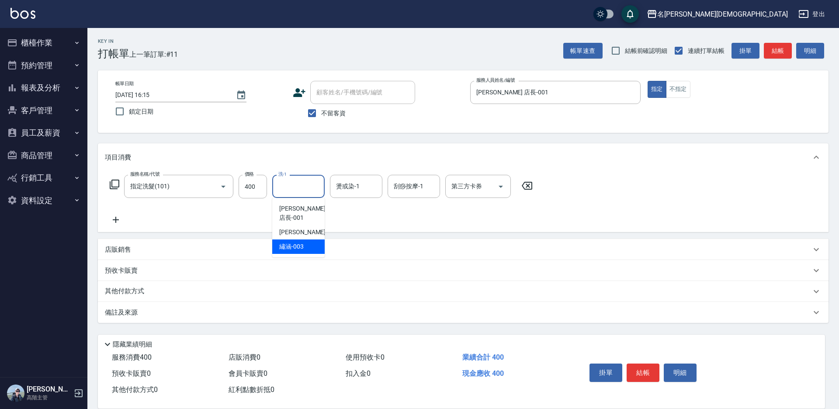
type input "繡涵-003"
click at [638, 370] on button "結帳" at bounding box center [643, 373] width 33 height 18
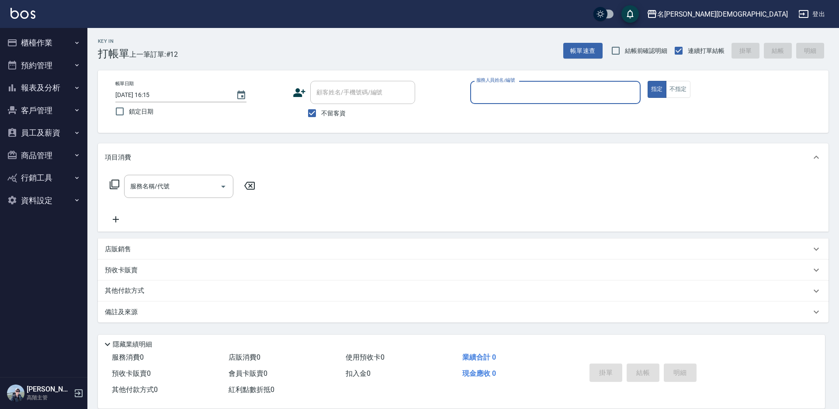
click at [49, 42] on button "櫃檯作業" at bounding box center [43, 42] width 80 height 23
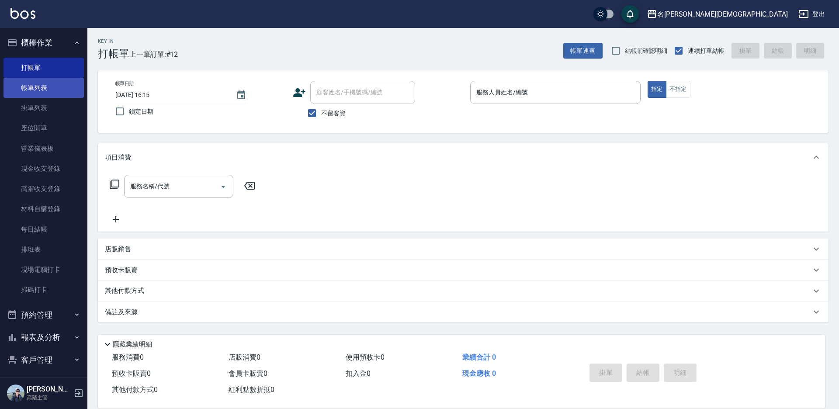
click at [38, 86] on link "帳單列表" at bounding box center [43, 88] width 80 height 20
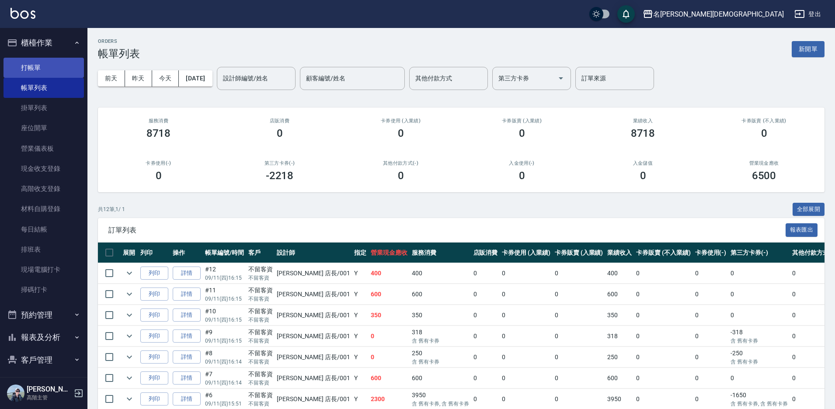
click at [30, 66] on link "打帳單" at bounding box center [43, 68] width 80 height 20
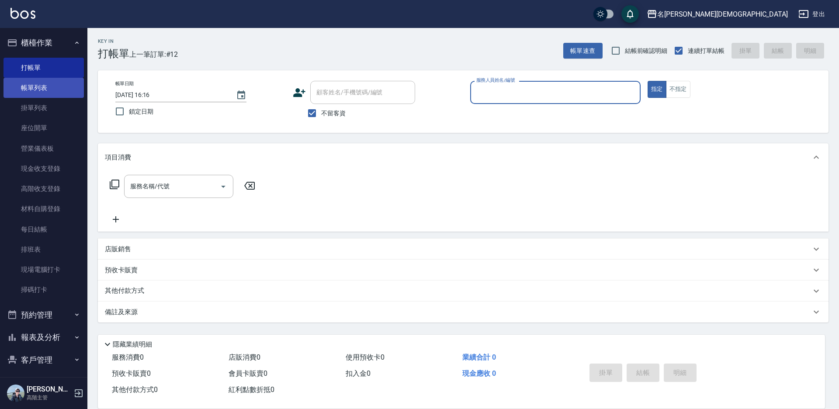
click at [28, 86] on link "帳單列表" at bounding box center [43, 88] width 80 height 20
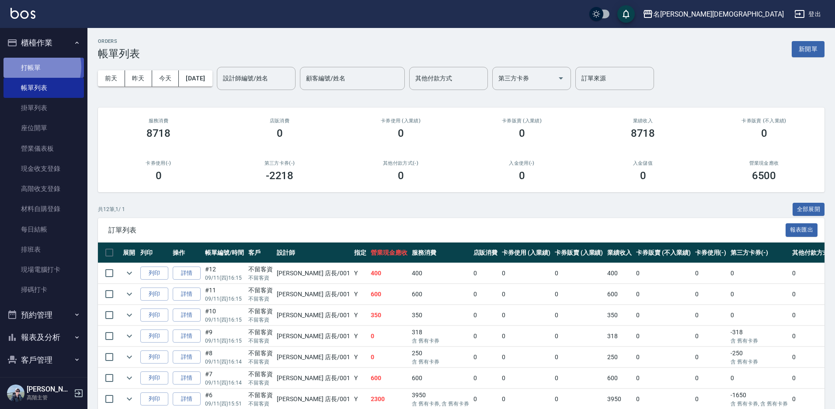
click at [35, 67] on link "打帳單" at bounding box center [43, 68] width 80 height 20
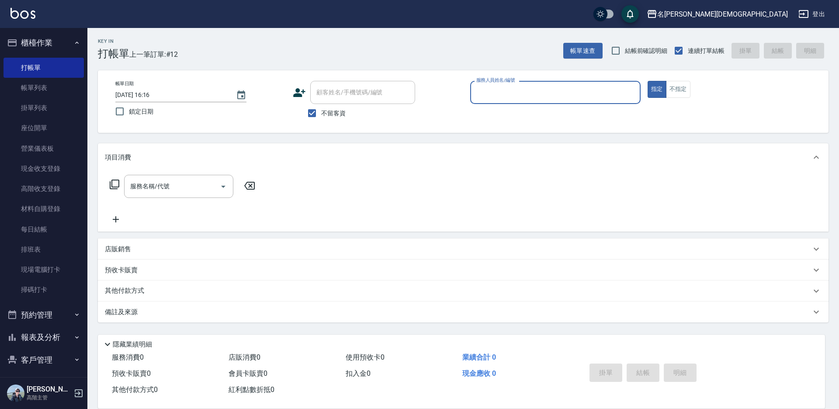
click at [493, 91] on input "服務人員姓名/編號" at bounding box center [555, 92] width 163 height 15
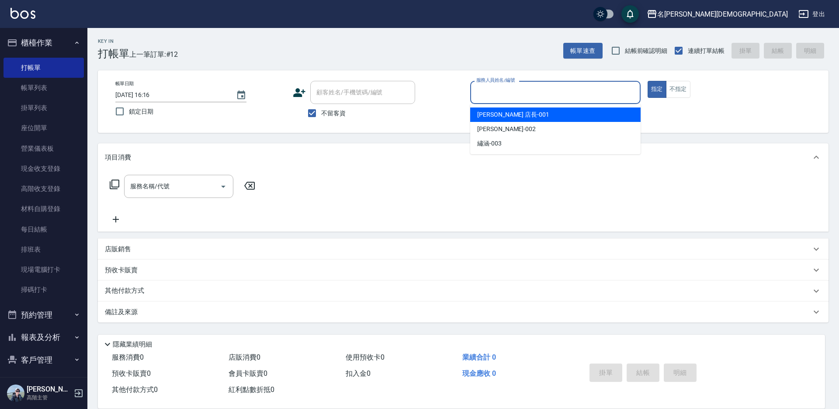
drag, startPoint x: 492, startPoint y: 116, endPoint x: 481, endPoint y: 113, distance: 11.1
click at [491, 116] on span "[PERSON_NAME] 店長 -001" at bounding box center [513, 114] width 72 height 9
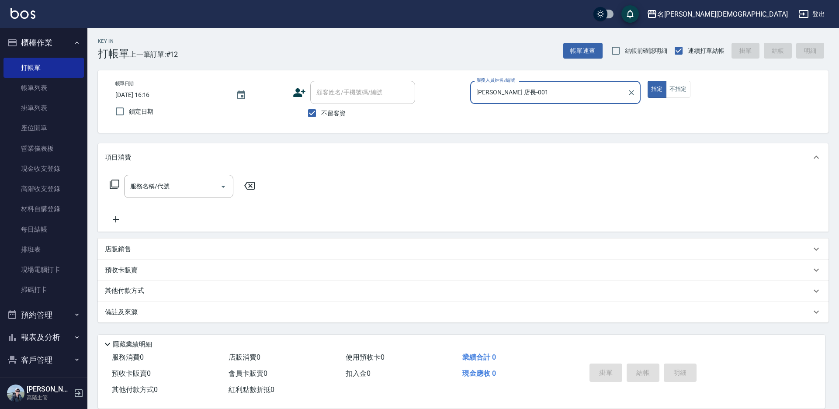
click at [508, 90] on input "[PERSON_NAME] 店長-001" at bounding box center [548, 92] width 149 height 15
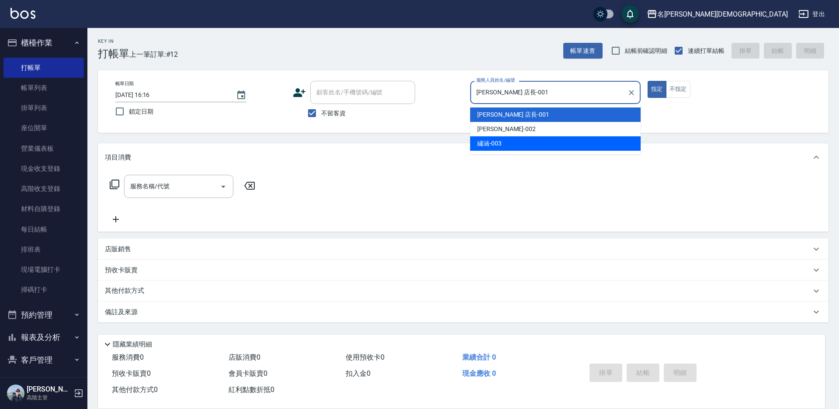
click at [489, 146] on span "繡涵 -003" at bounding box center [489, 143] width 24 height 9
type input "繡涵-003"
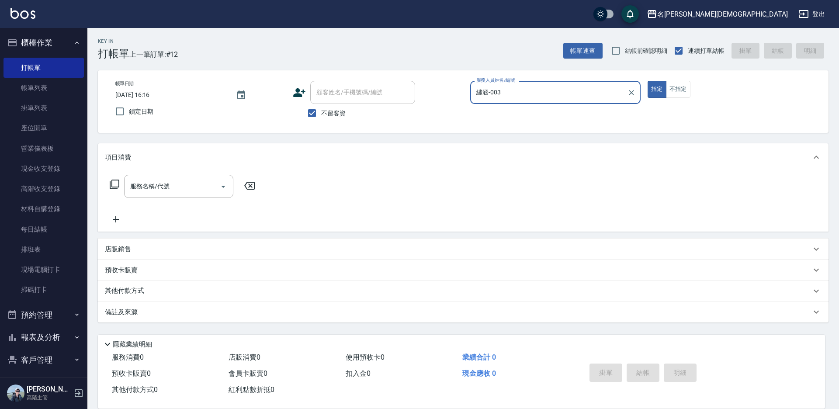
click at [112, 184] on icon at bounding box center [115, 185] width 10 height 10
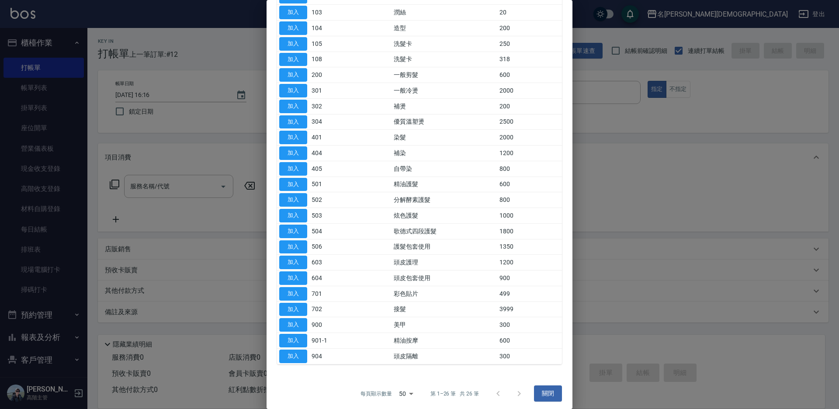
scroll to position [143, 0]
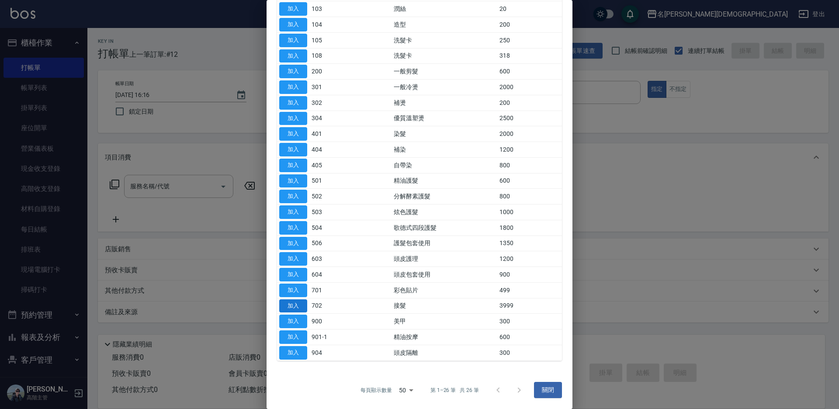
drag, startPoint x: 296, startPoint y: 317, endPoint x: 296, endPoint y: 307, distance: 10.1
click at [297, 317] on button "加入" at bounding box center [293, 322] width 28 height 14
type input "美甲(900)"
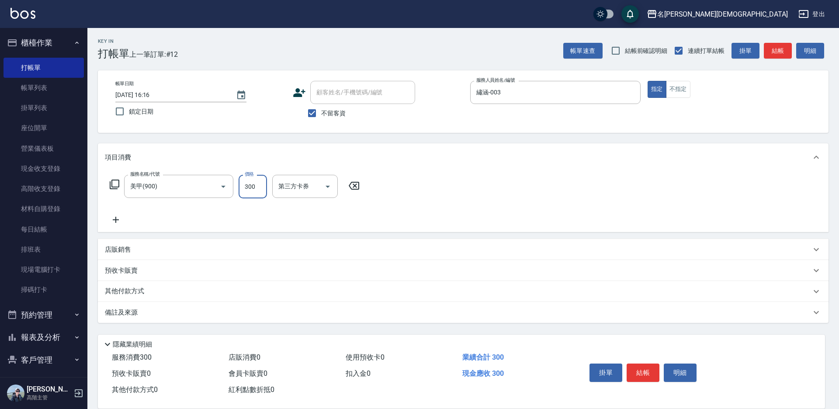
click at [251, 181] on input "300" at bounding box center [253, 187] width 28 height 24
type input "1100"
click at [648, 368] on button "結帳" at bounding box center [643, 373] width 33 height 18
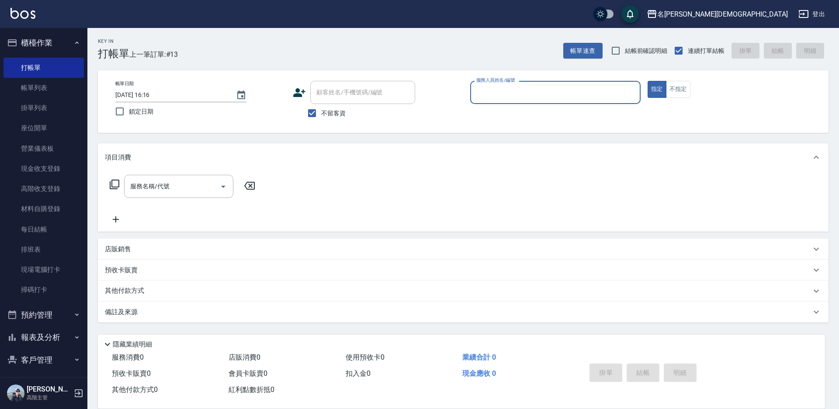
click at [506, 101] on div "服務人員姓名/編號" at bounding box center [555, 92] width 170 height 23
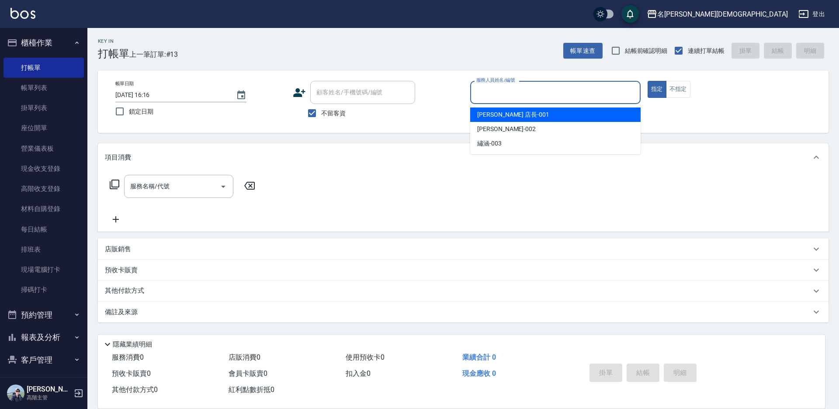
drag, startPoint x: 514, startPoint y: 118, endPoint x: 412, endPoint y: 114, distance: 101.9
click at [514, 118] on div "[PERSON_NAME] 店長 -001" at bounding box center [555, 114] width 170 height 14
type input "[PERSON_NAME] 店長-001"
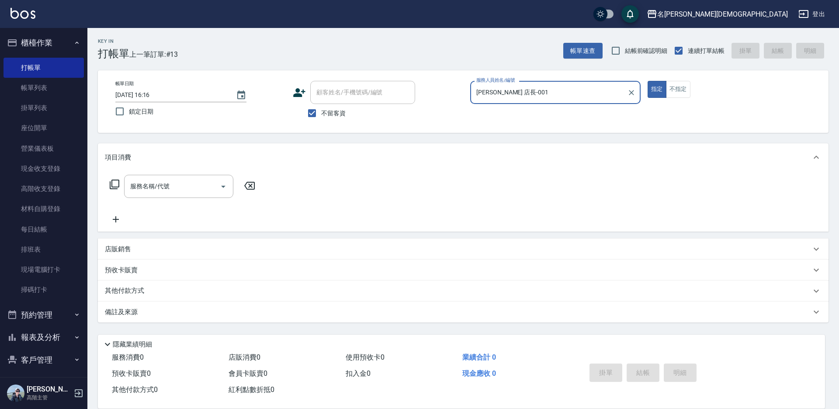
click at [121, 270] on p "預收卡販賣" at bounding box center [121, 270] width 33 height 9
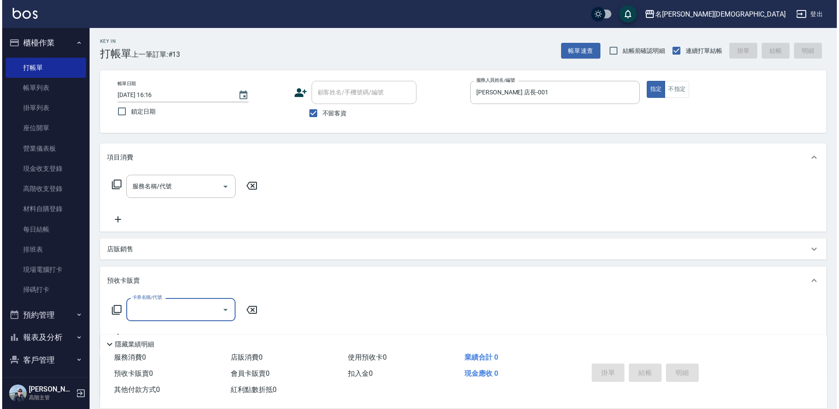
scroll to position [0, 0]
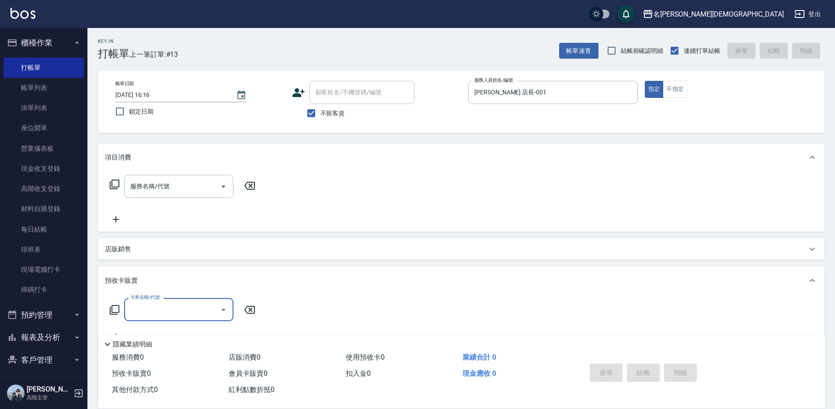
click at [112, 313] on icon at bounding box center [114, 310] width 10 height 10
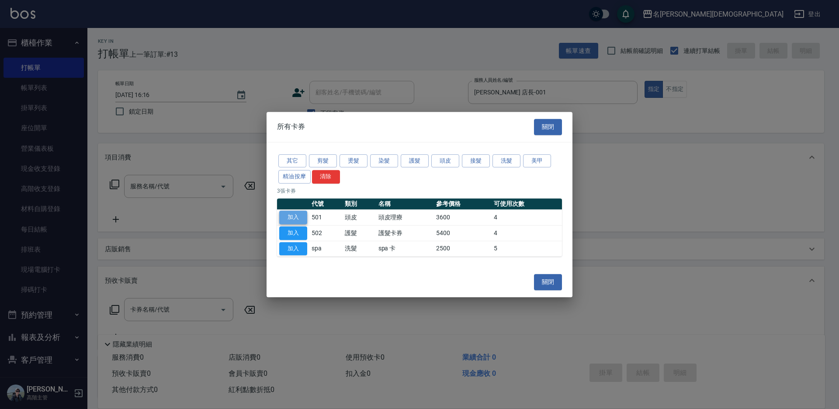
click at [301, 222] on button "加入" at bounding box center [293, 218] width 28 height 14
type input "頭皮理療(501)"
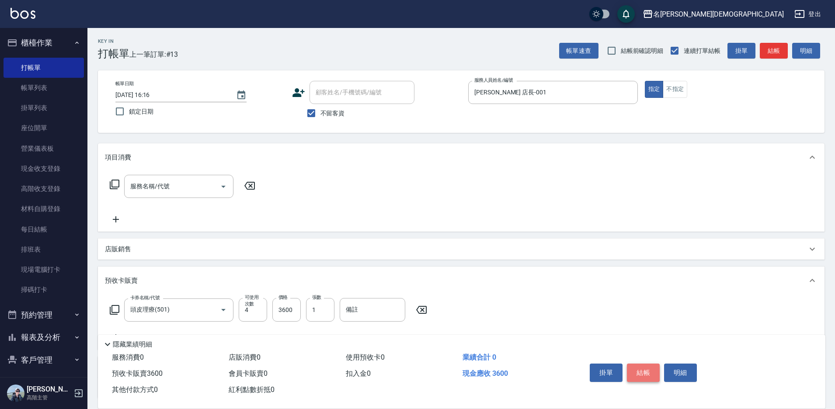
click at [641, 366] on button "結帳" at bounding box center [643, 373] width 33 height 18
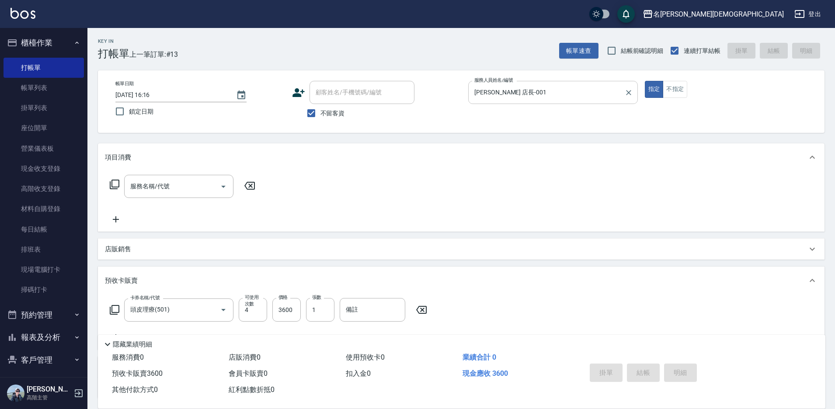
type input "[DATE] 16:34"
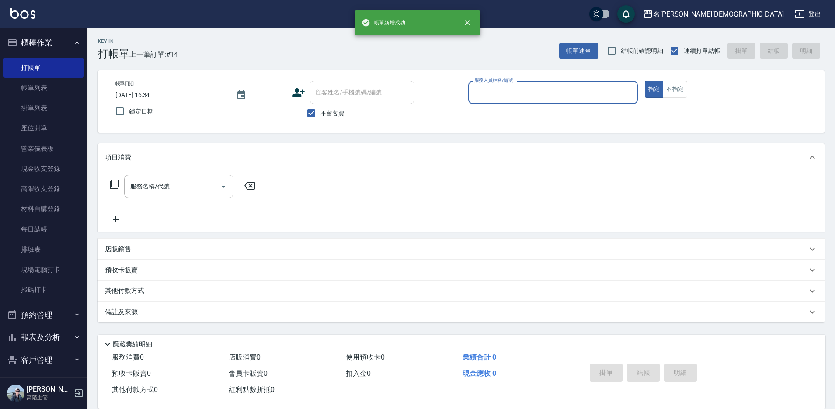
click at [497, 84] on div "服務人員姓名/編號" at bounding box center [553, 92] width 170 height 23
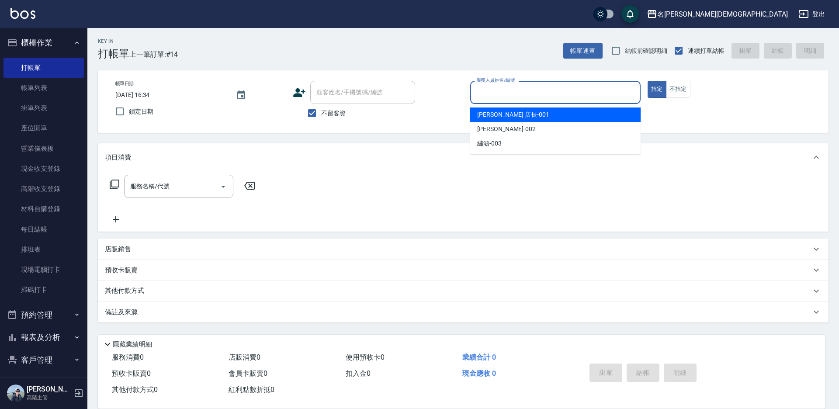
click at [491, 114] on span "[PERSON_NAME] 店長 -001" at bounding box center [513, 114] width 72 height 9
type input "[PERSON_NAME] 店長-001"
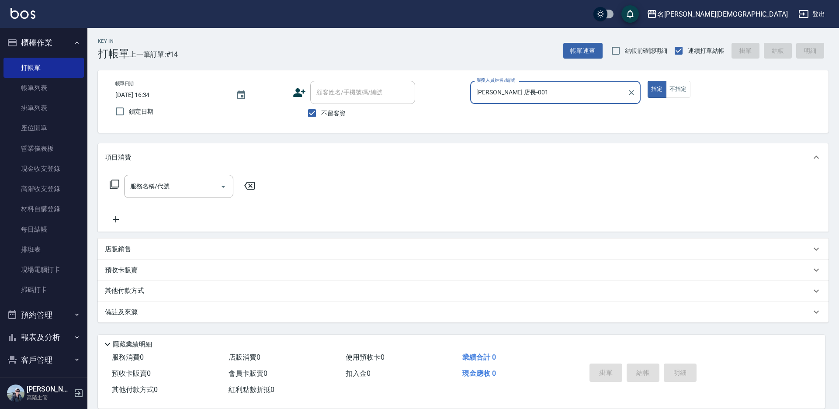
click at [129, 271] on p "預收卡販賣" at bounding box center [121, 270] width 33 height 9
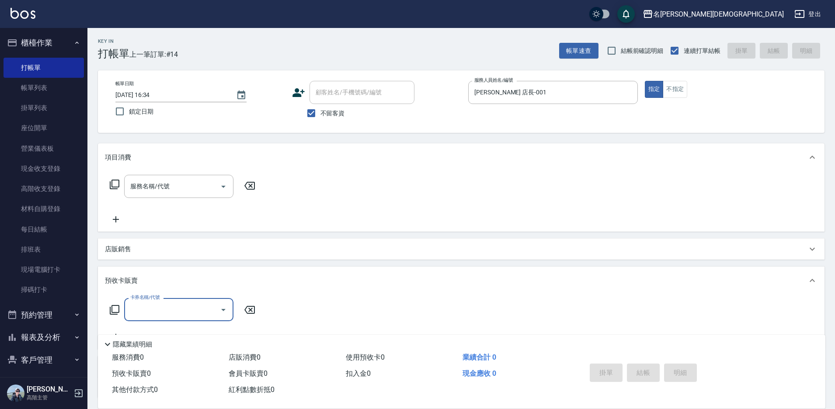
click at [116, 311] on icon at bounding box center [114, 310] width 10 height 10
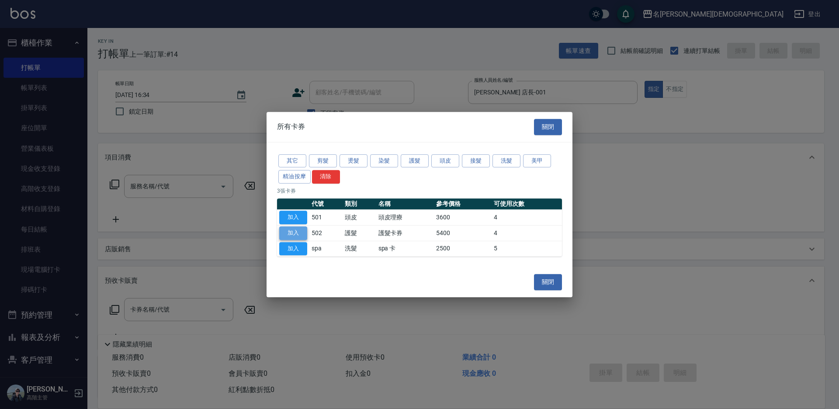
click at [298, 233] on button "加入" at bounding box center [293, 233] width 28 height 14
type input "護髮卡券(502)"
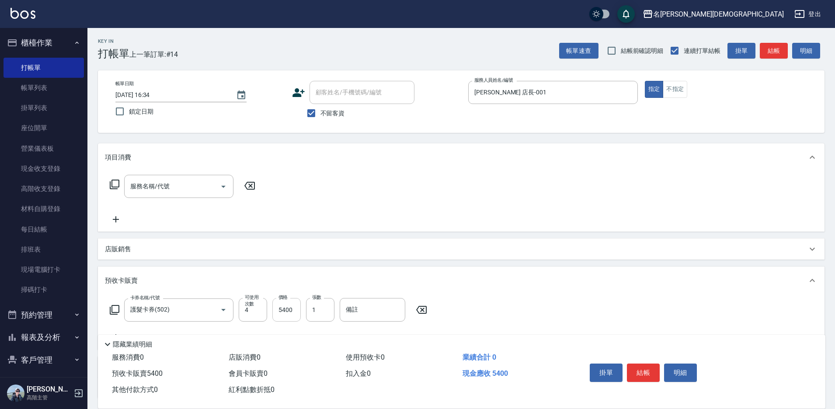
click at [293, 312] on input "5400" at bounding box center [286, 310] width 28 height 24
type input "3000"
click at [643, 374] on button "結帳" at bounding box center [643, 373] width 33 height 18
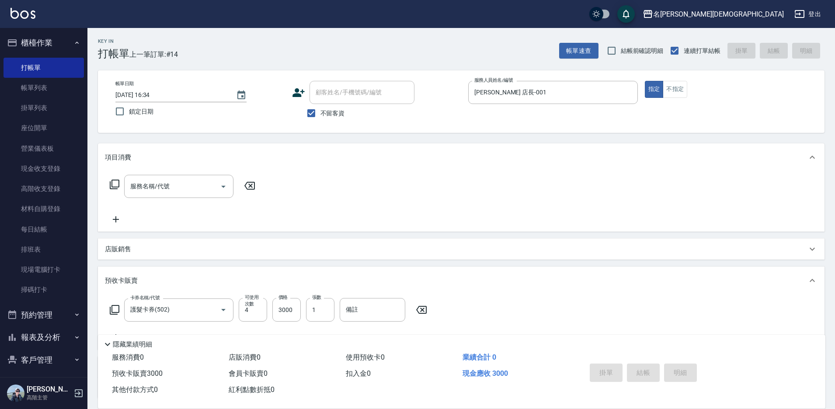
type input "[DATE] 16:35"
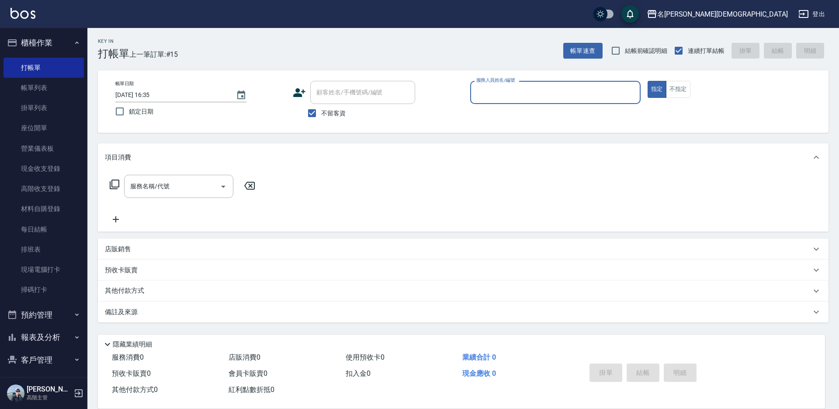
click at [504, 94] on input "服務人員姓名/編號" at bounding box center [555, 92] width 163 height 15
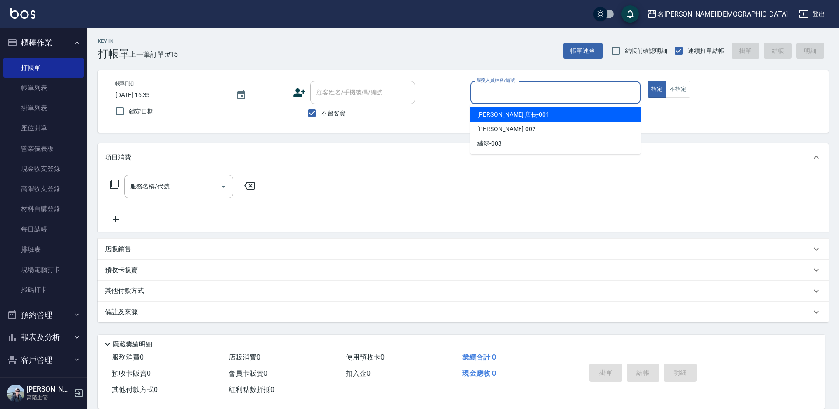
click at [500, 114] on span "[PERSON_NAME] 店長 -001" at bounding box center [513, 114] width 72 height 9
type input "[PERSON_NAME] 店長-001"
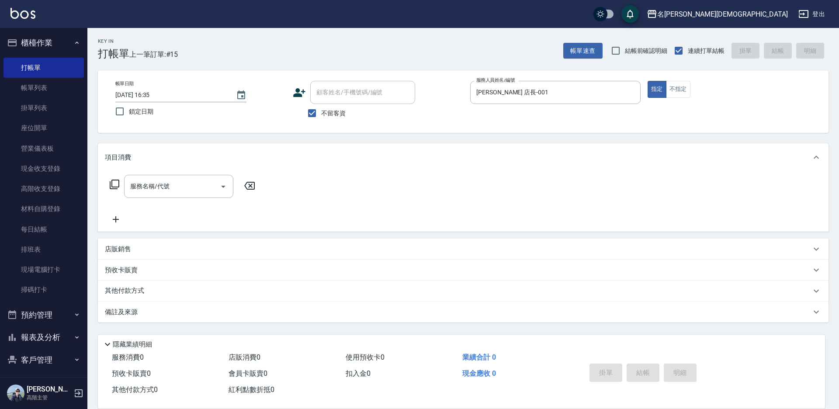
click at [118, 184] on icon at bounding box center [114, 184] width 10 height 10
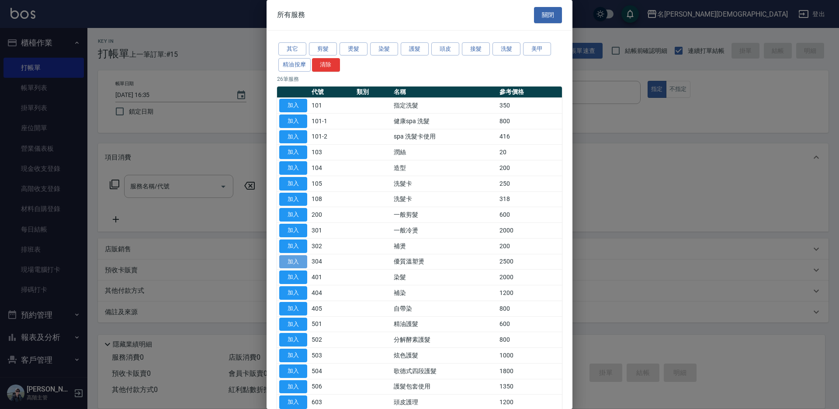
click at [302, 260] on button "加入" at bounding box center [293, 262] width 28 height 14
type input "優質溫塑燙(304)"
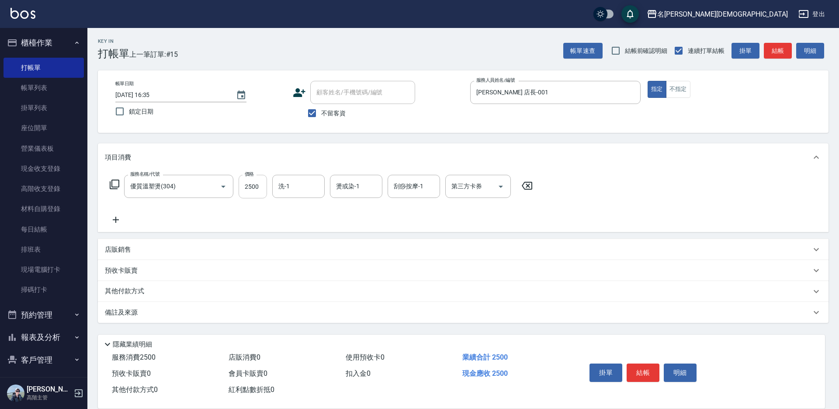
click at [261, 190] on input "2500" at bounding box center [253, 187] width 28 height 24
type input "3500"
click at [637, 366] on button "結帳" at bounding box center [643, 373] width 33 height 18
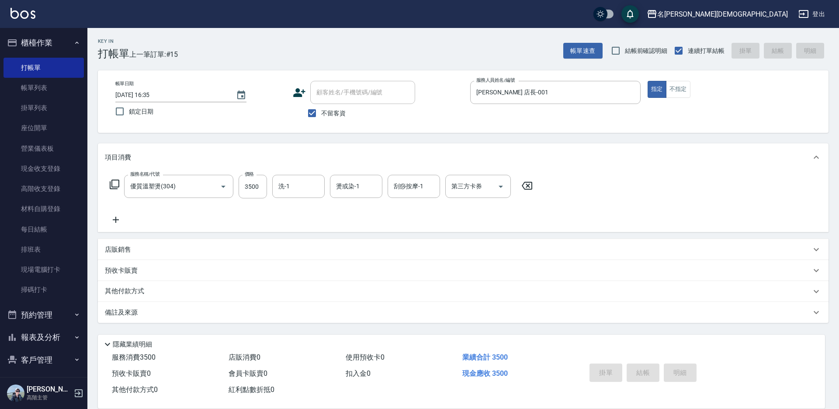
type input "[DATE] 17:13"
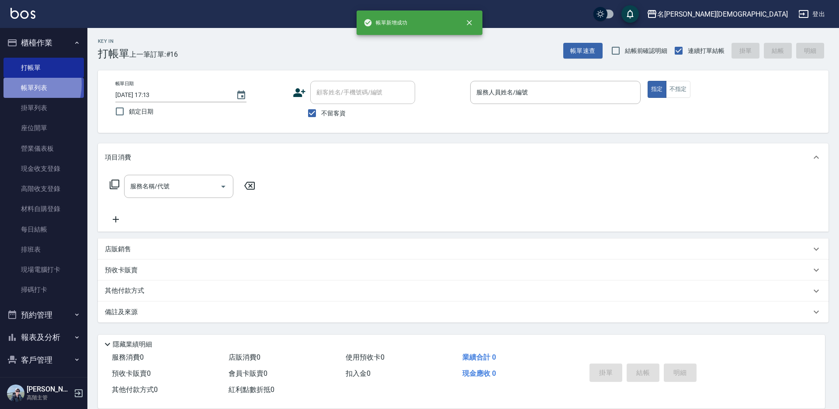
click at [23, 84] on link "帳單列表" at bounding box center [43, 88] width 80 height 20
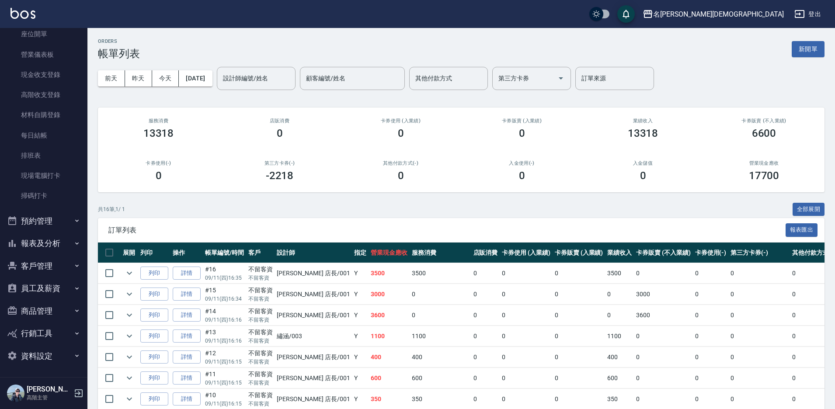
scroll to position [94, 0]
click at [51, 245] on button "報表及分析" at bounding box center [43, 243] width 80 height 23
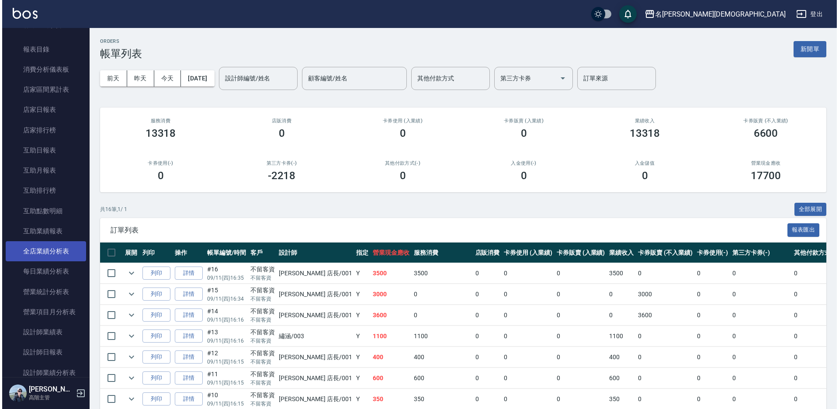
scroll to position [488, 0]
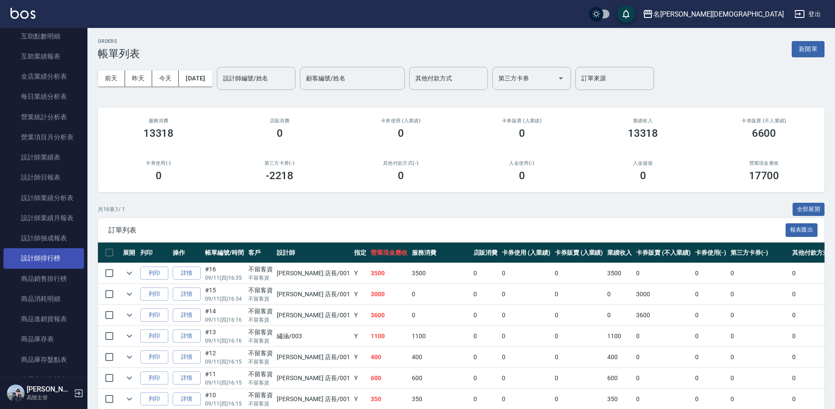
click at [45, 260] on link "設計師排行榜" at bounding box center [43, 258] width 80 height 20
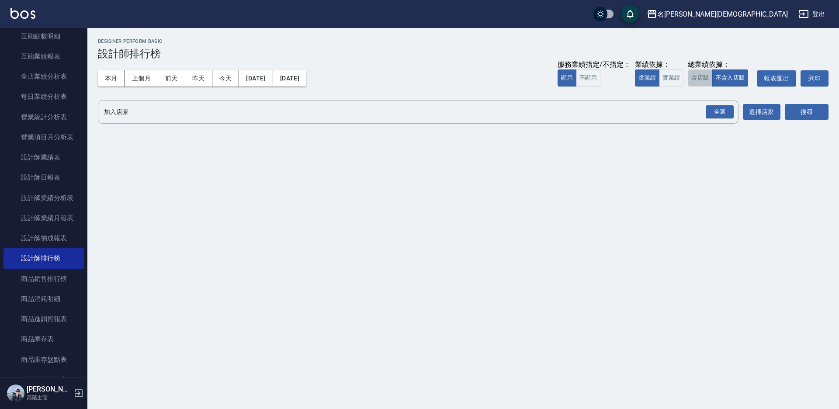
click at [705, 81] on button "含店販" at bounding box center [700, 77] width 24 height 17
drag, startPoint x: 720, startPoint y: 114, endPoint x: 726, endPoint y: 112, distance: 6.4
click at [721, 113] on div "全選" at bounding box center [720, 112] width 28 height 14
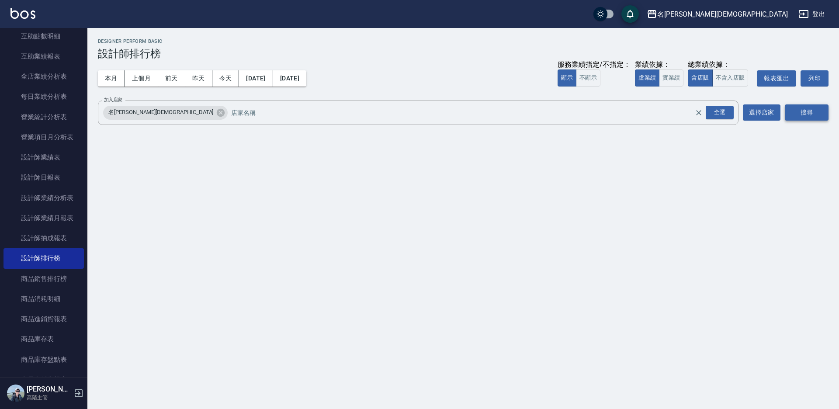
click at [798, 111] on button "搜尋" at bounding box center [807, 112] width 44 height 16
